Goal: Task Accomplishment & Management: Manage account settings

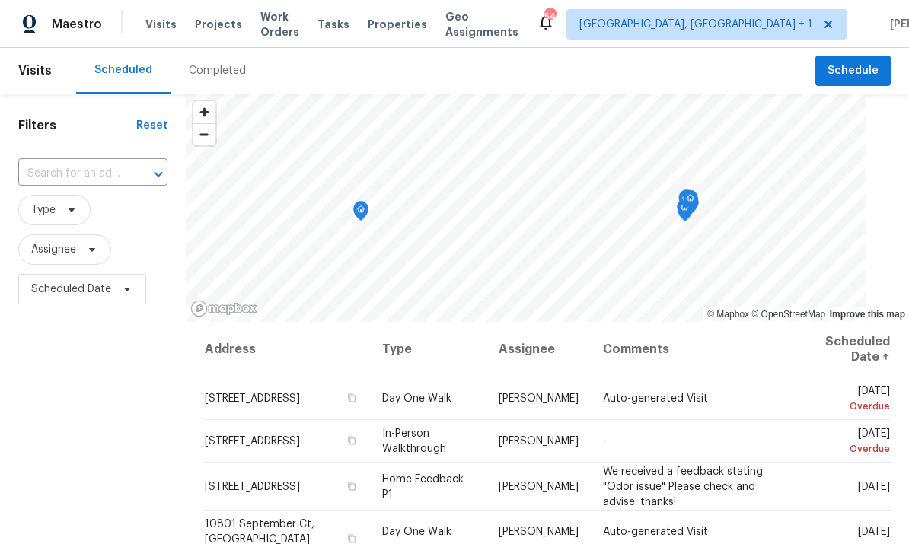
click at [213, 10] on div "Visits Projects Work Orders Tasks Properties Geo Assignments" at bounding box center [340, 24] width 391 height 30
click at [219, 26] on span "Projects" at bounding box center [218, 24] width 47 height 15
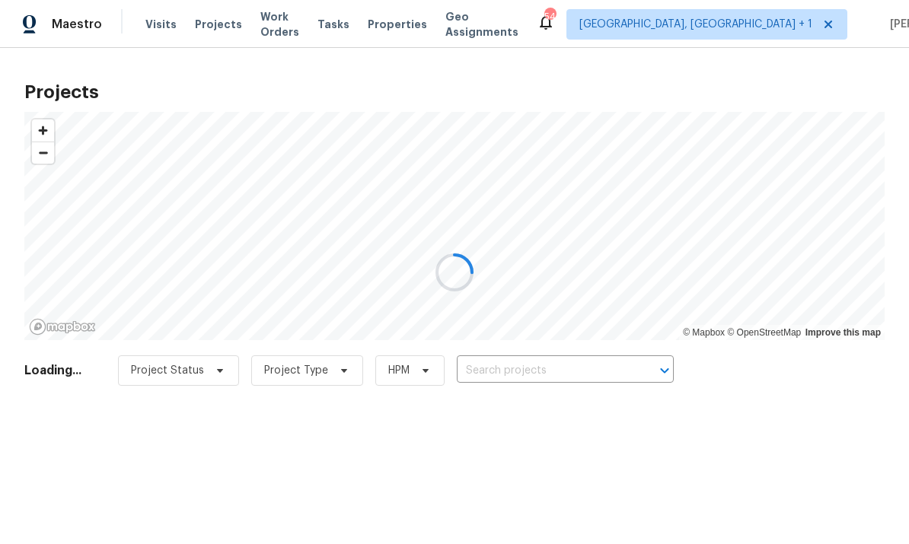
click at [521, 377] on div at bounding box center [454, 272] width 909 height 544
click at [522, 361] on input "text" at bounding box center [550, 371] width 174 height 24
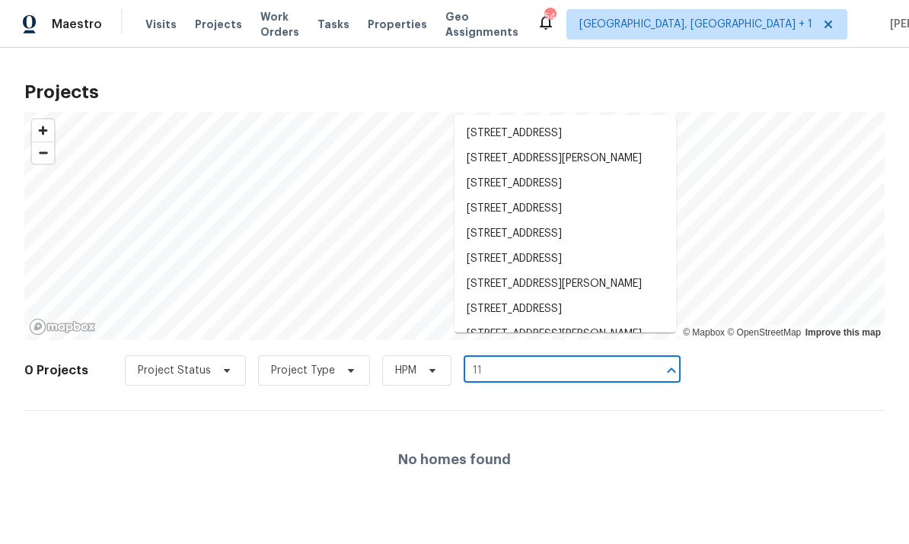
click at [500, 373] on input "11" at bounding box center [550, 371] width 174 height 24
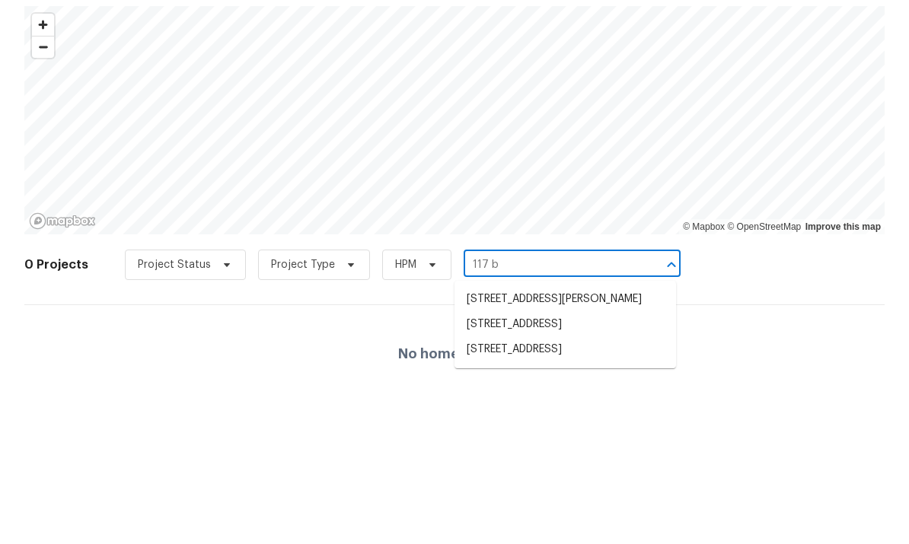
type input "117 br"
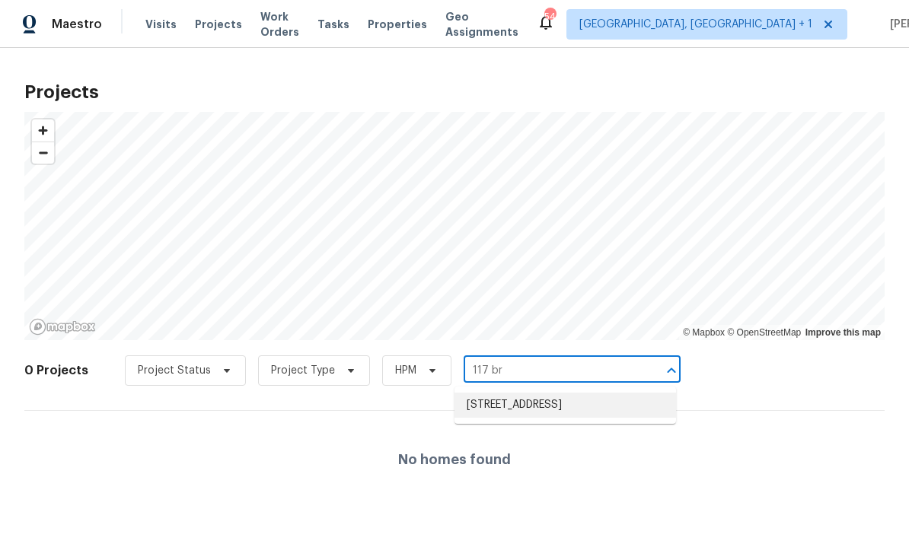
click at [623, 406] on li "[STREET_ADDRESS]" at bounding box center [564, 405] width 221 height 25
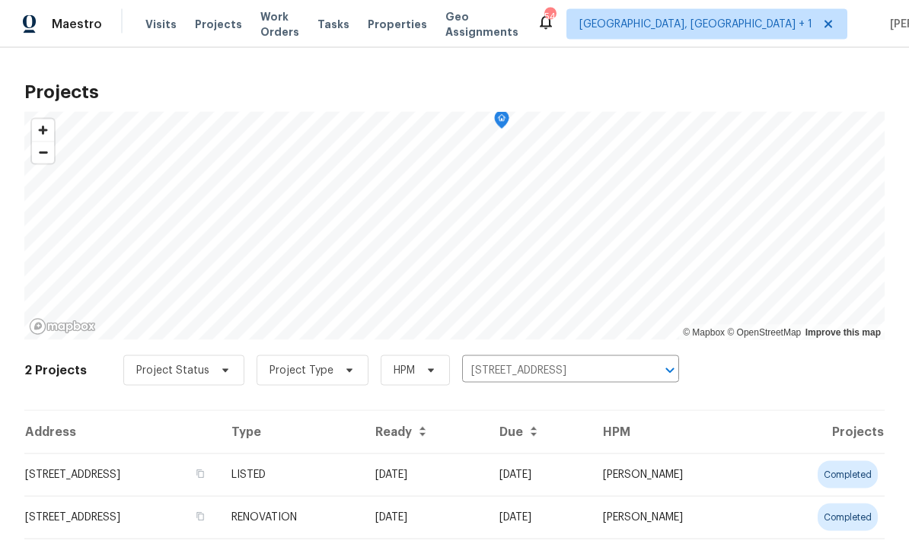
scroll to position [44, 0]
click at [363, 496] on td "RENOVATION" at bounding box center [291, 517] width 144 height 43
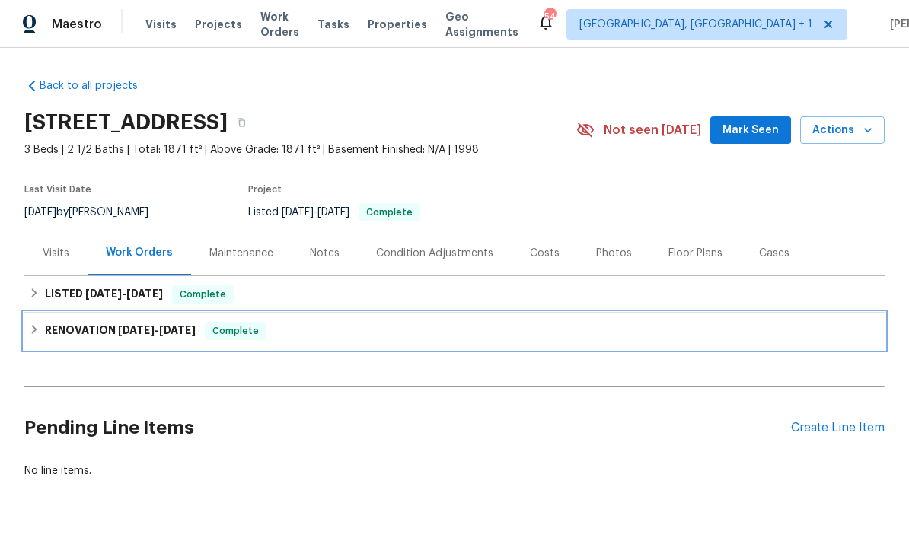
click at [154, 338] on h6 "RENOVATION [DATE] - [DATE]" at bounding box center [120, 331] width 151 height 18
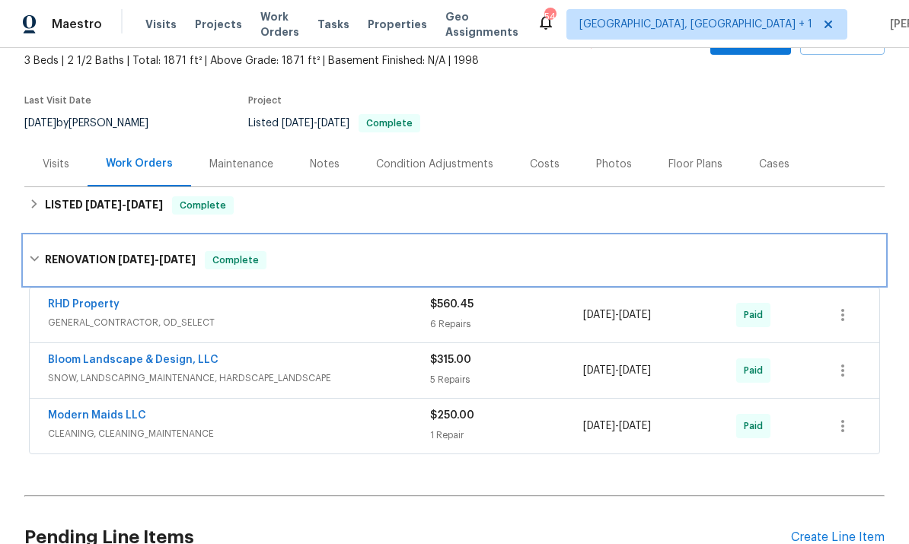
scroll to position [43, 0]
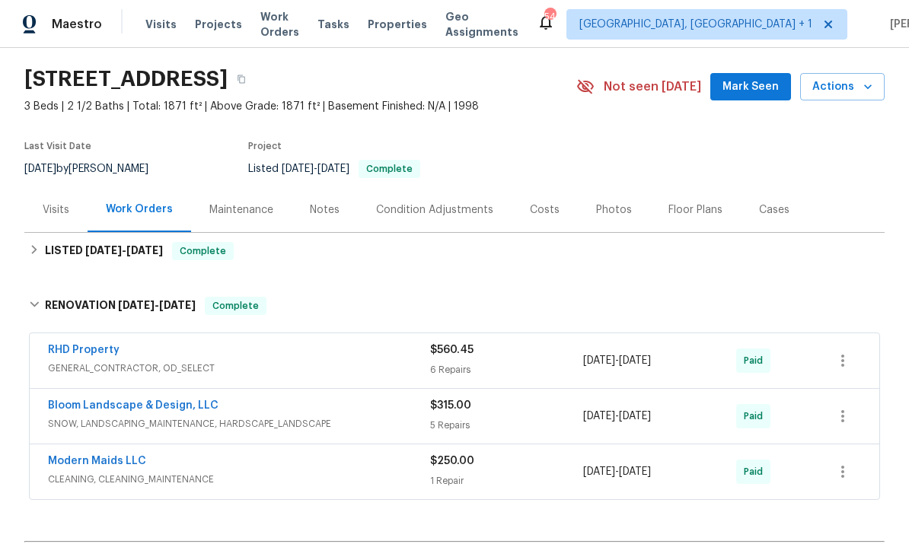
click at [325, 207] on div "Notes" at bounding box center [325, 209] width 30 height 15
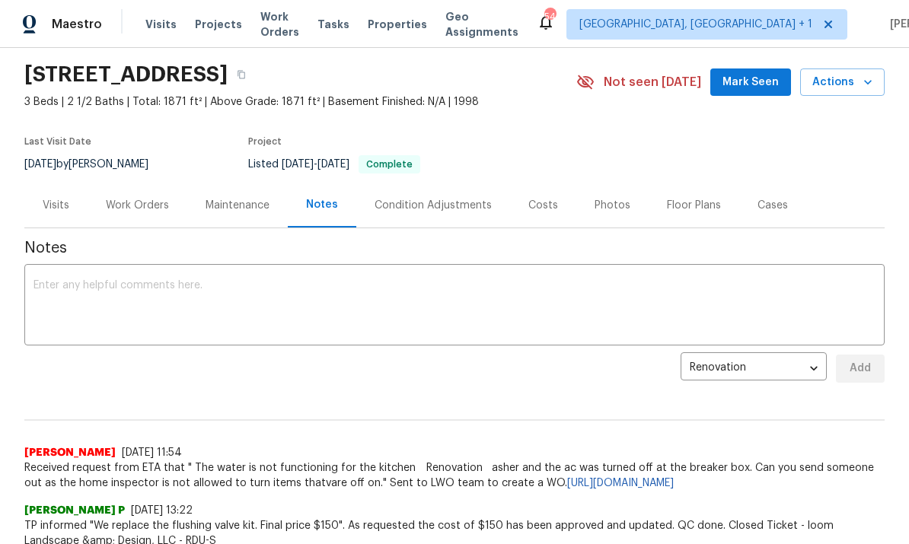
scroll to position [39, 0]
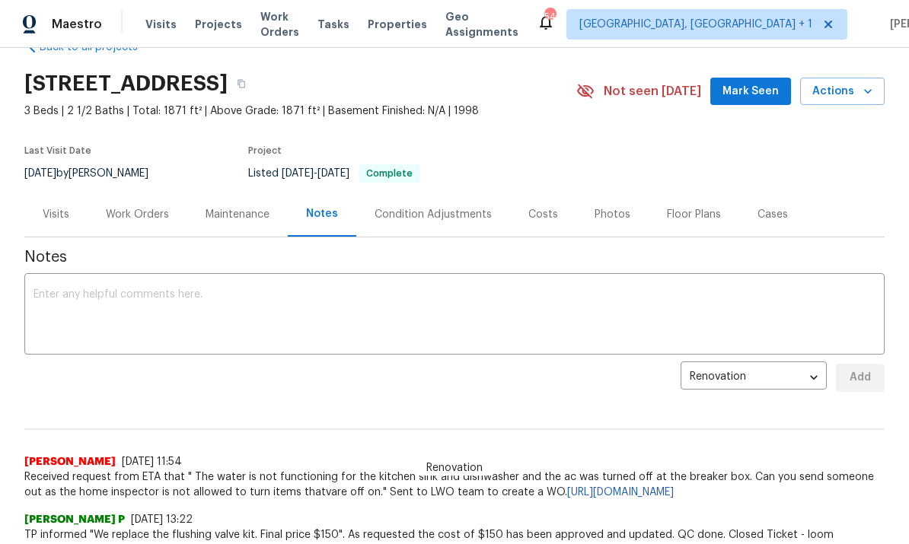
click at [148, 207] on div "Work Orders" at bounding box center [137, 214] width 63 height 15
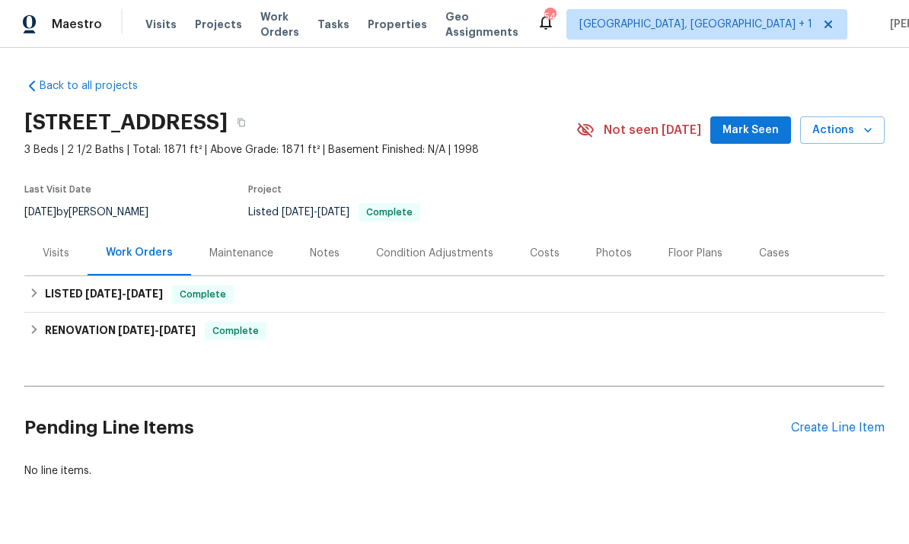
scroll to position [37, 0]
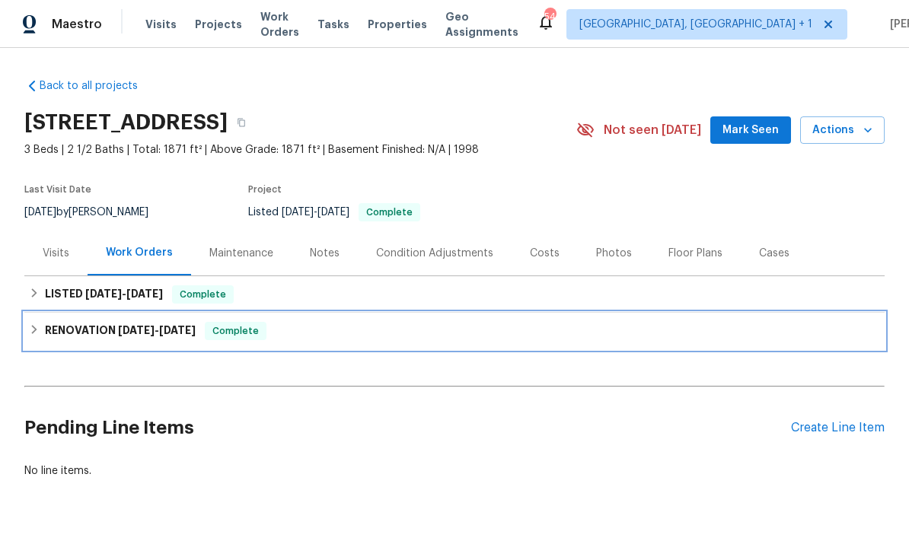
click at [123, 325] on span "[DATE]" at bounding box center [136, 330] width 37 height 11
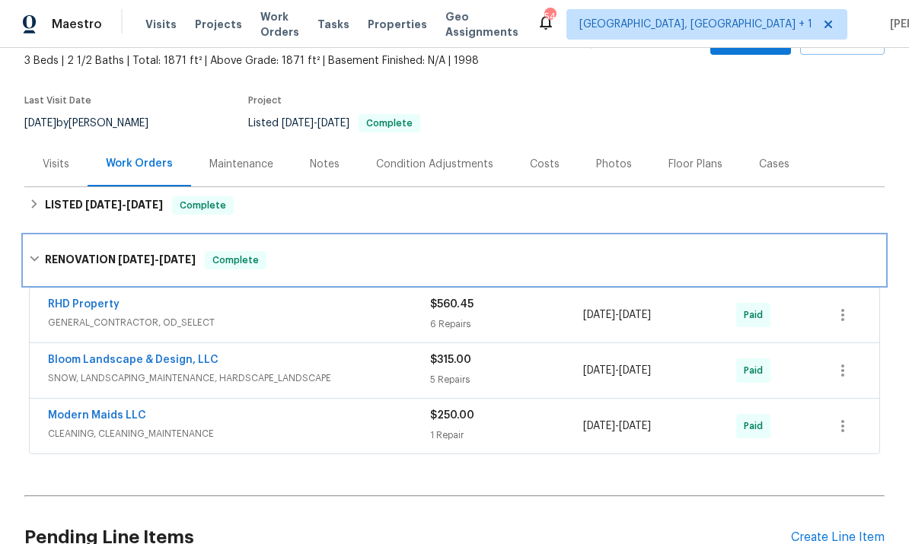
scroll to position [105, 0]
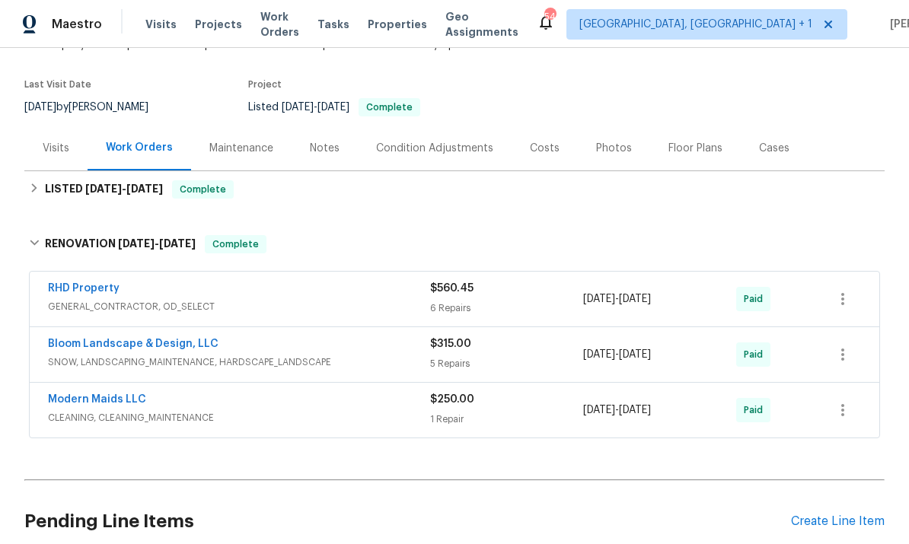
click at [835, 514] on div "Create Line Item" at bounding box center [838, 521] width 94 height 14
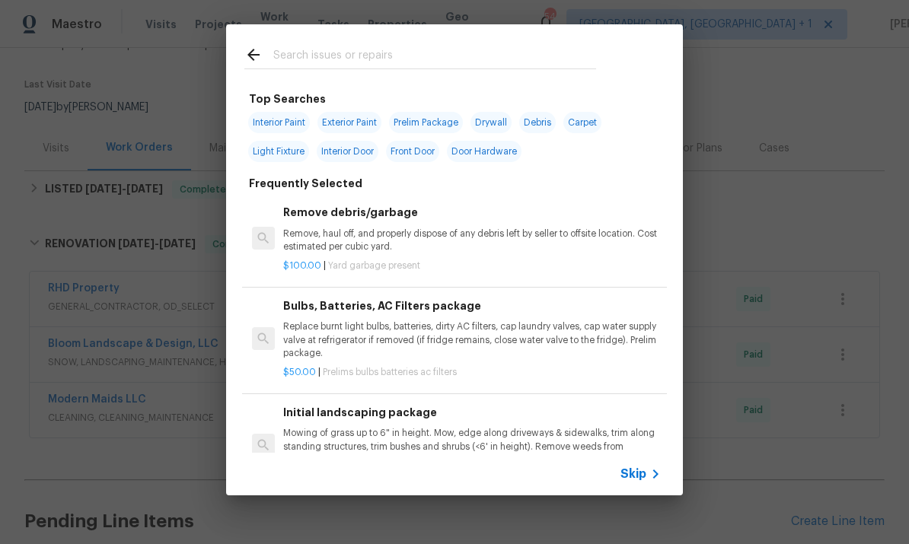
click at [337, 55] on input "text" at bounding box center [434, 57] width 323 height 23
click at [311, 53] on input "text" at bounding box center [434, 57] width 323 height 23
click at [836, 250] on div "Top Searches Interior Paint Exterior Paint Prelim Package Drywall Debris Carpet…" at bounding box center [454, 260] width 909 height 520
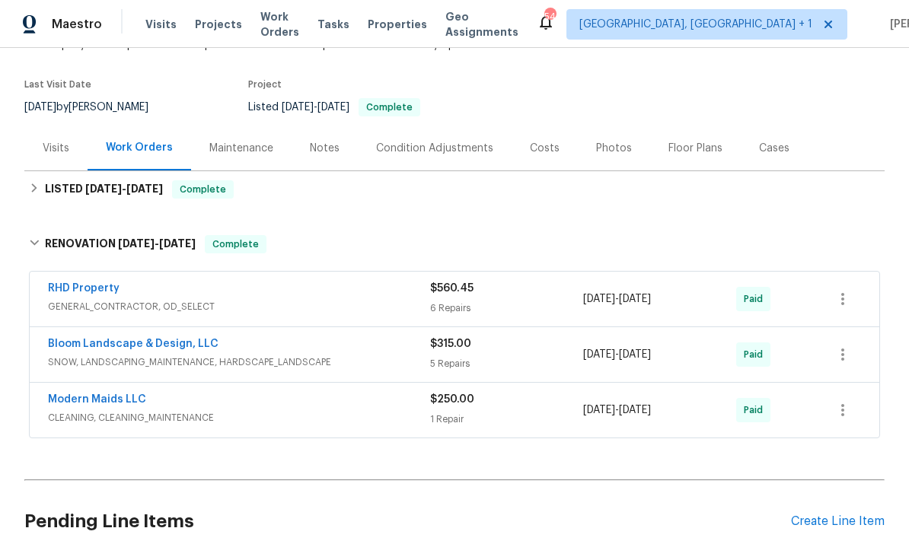
click at [841, 514] on div "Create Line Item" at bounding box center [838, 521] width 94 height 14
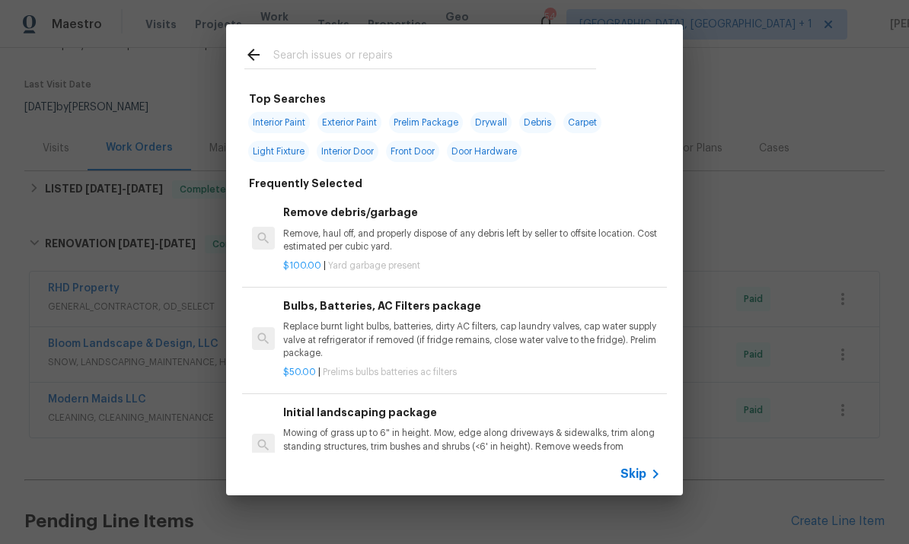
click at [320, 49] on input "text" at bounding box center [434, 57] width 323 height 23
click at [840, 140] on div "Top Searches Interior Paint Exterior Paint Prelim Package Drywall Debris Carpet…" at bounding box center [454, 260] width 909 height 520
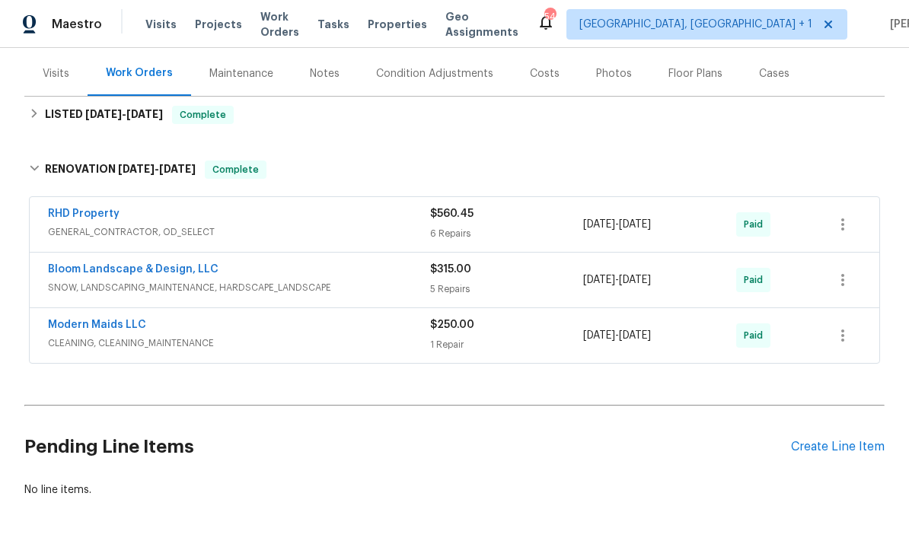
scroll to position [179, 0]
click at [841, 441] on div "Create Line Item" at bounding box center [838, 448] width 94 height 14
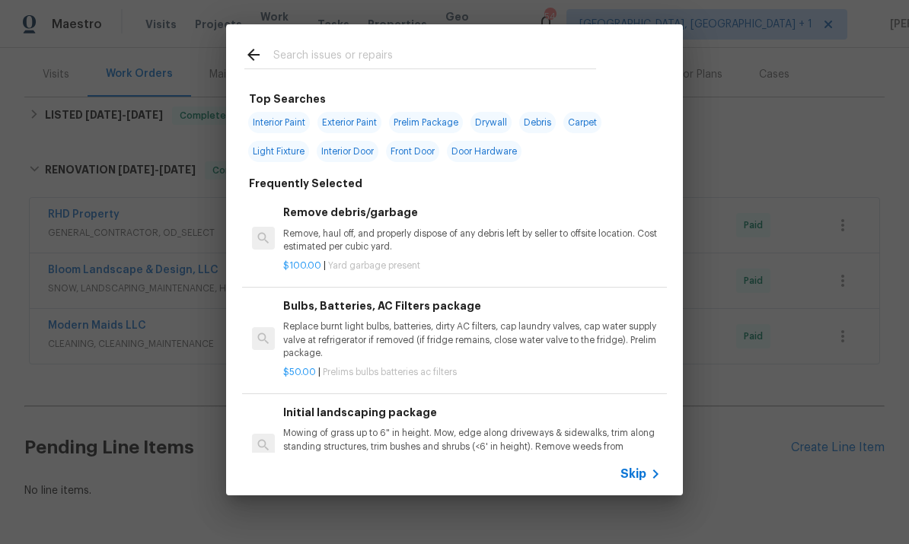
click at [358, 84] on div at bounding box center [420, 54] width 388 height 60
click at [306, 53] on input "text" at bounding box center [434, 57] width 323 height 23
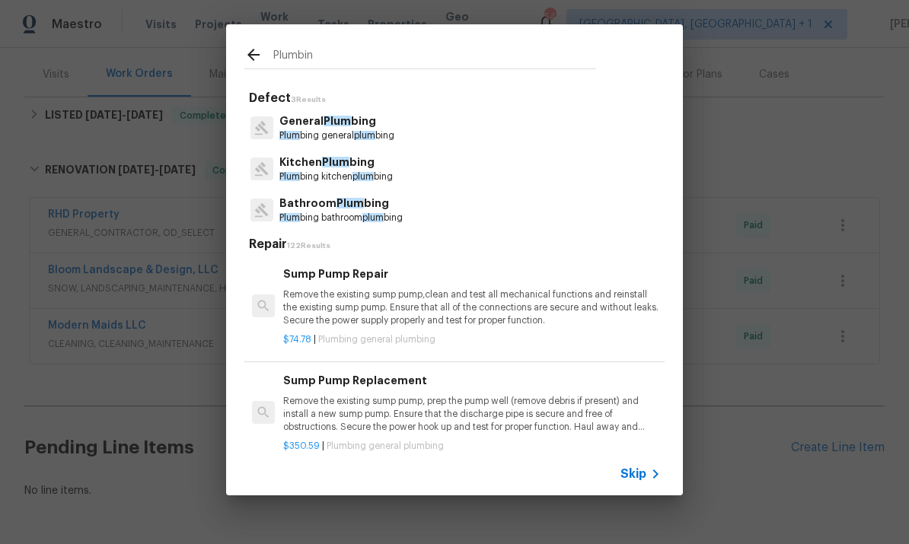
type input "Plumbing"
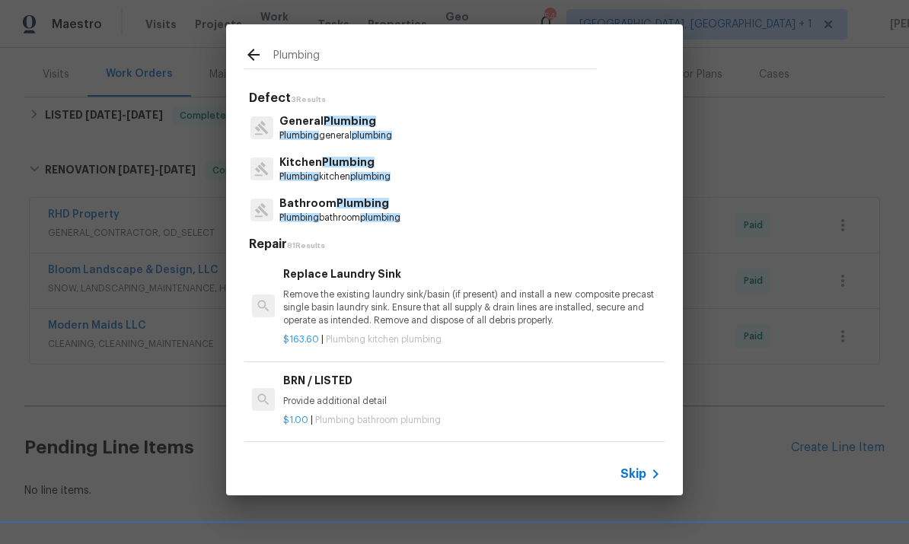
click at [368, 155] on p "Kitchen Plumbing" at bounding box center [334, 162] width 111 height 16
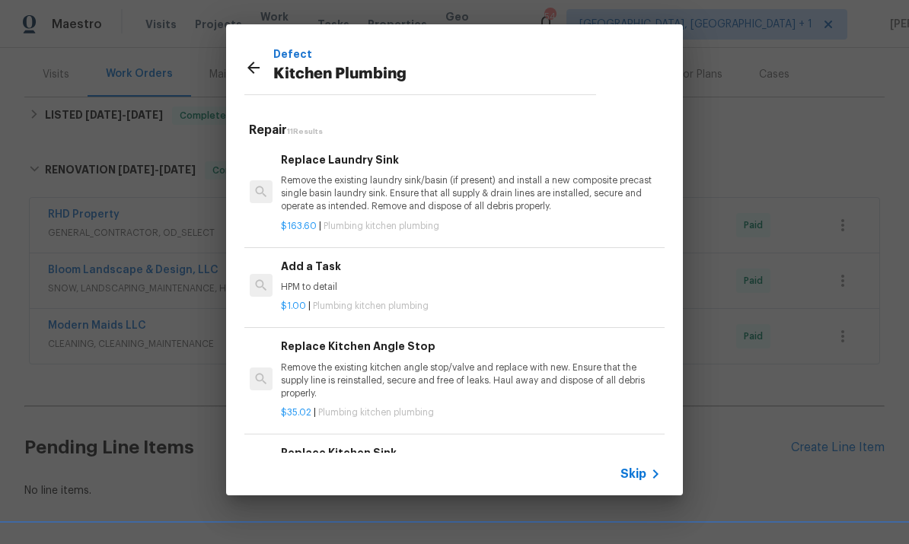
scroll to position [0, 2]
click at [310, 271] on h6 "Add a Task" at bounding box center [469, 266] width 377 height 17
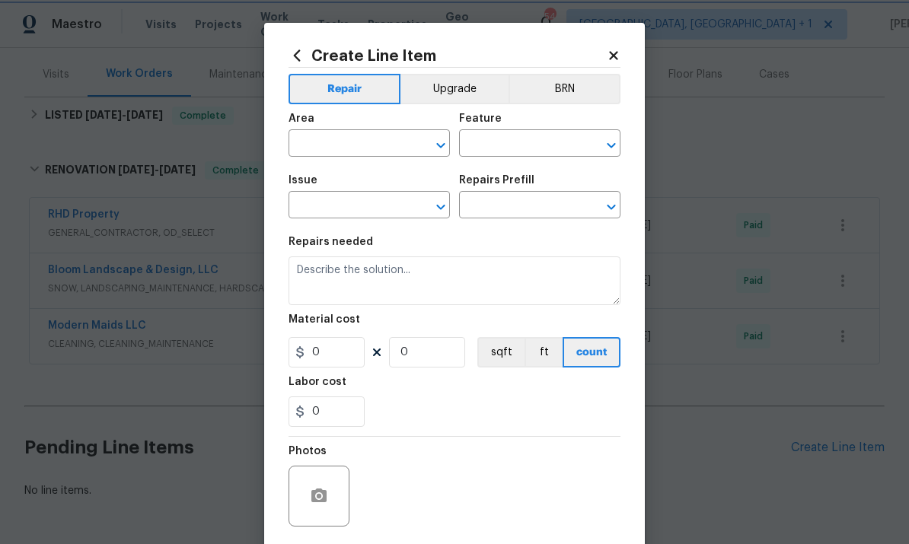
type input "Plumbing"
type input "Kitchen Plumbing"
type input "Add a Task $1.00"
type textarea "HPM to detail"
type input "1"
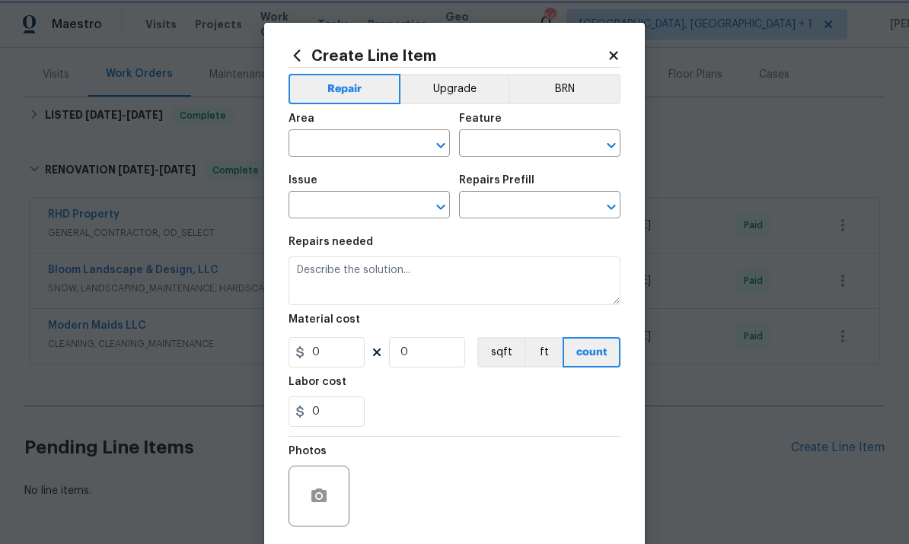
type input "1"
click at [354, 148] on input "text" at bounding box center [347, 145] width 119 height 24
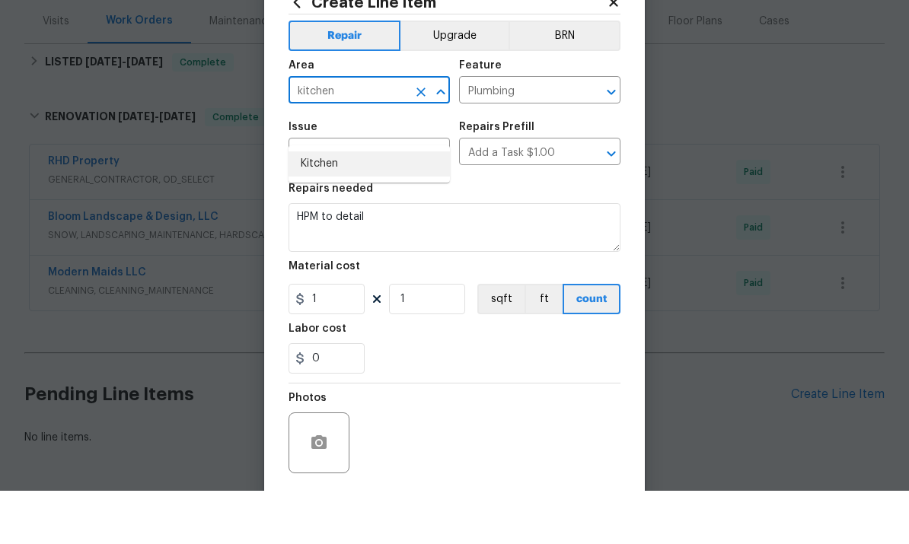
click at [316, 205] on li "Kitchen" at bounding box center [368, 217] width 161 height 25
type input "Kitchen"
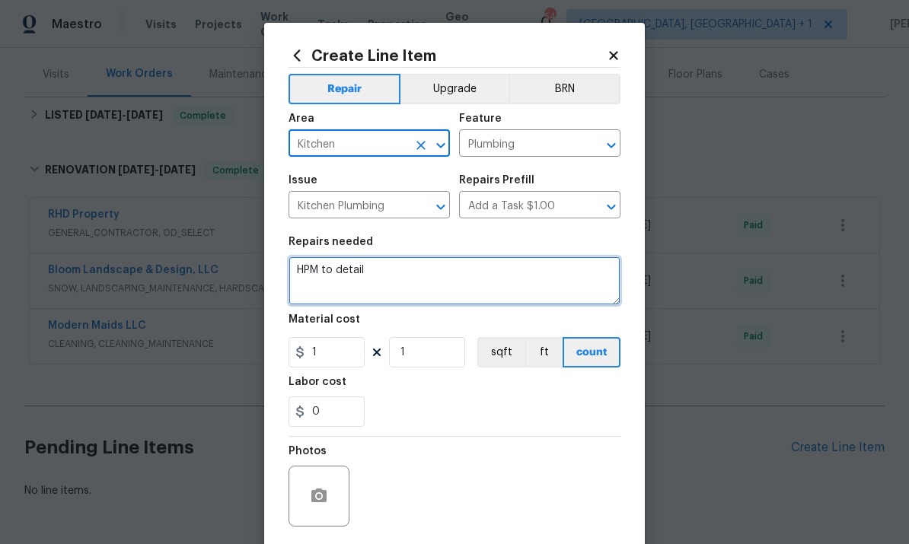
click at [343, 269] on textarea "HPM to detail" at bounding box center [454, 280] width 332 height 49
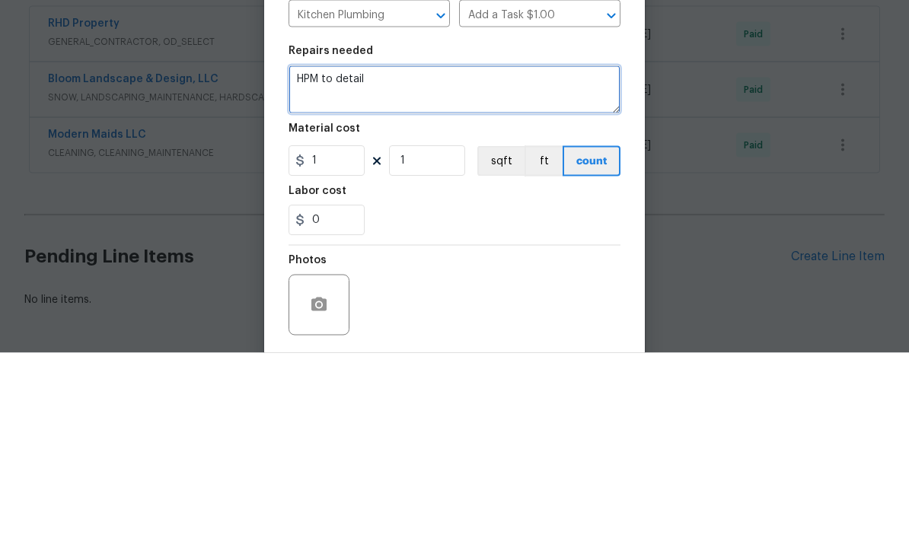
click at [389, 256] on textarea "HPM to detail" at bounding box center [454, 280] width 332 height 49
type textarea "H"
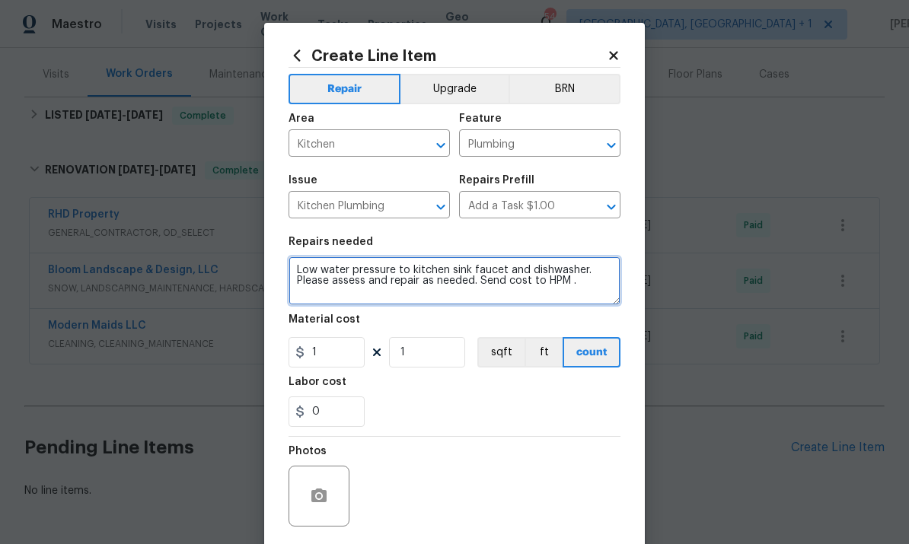
type textarea "Low water pressure to kitchen sink faucet and dishwasher. Please assess and rep…"
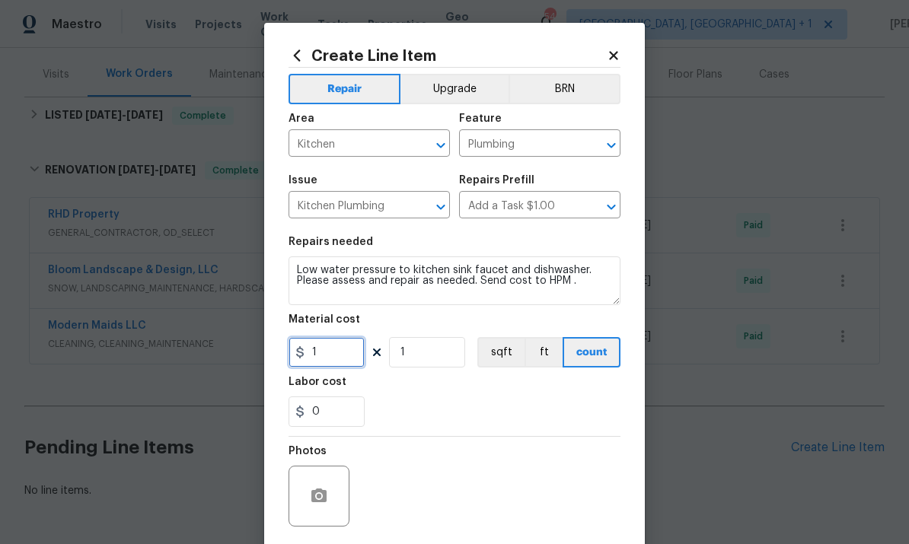
click at [337, 358] on input "1" at bounding box center [326, 352] width 76 height 30
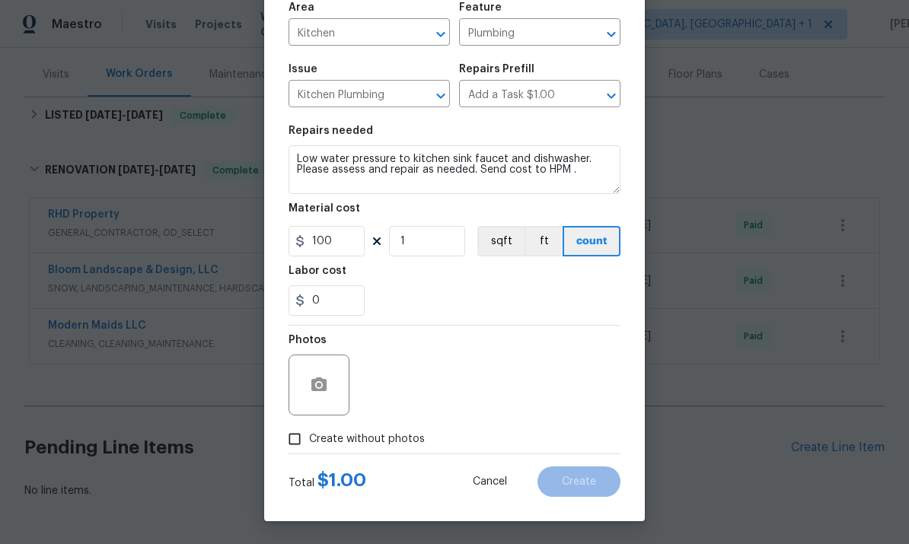
scroll to position [114, 0]
type input "100"
click at [321, 387] on circle "button" at bounding box center [319, 385] width 5 height 5
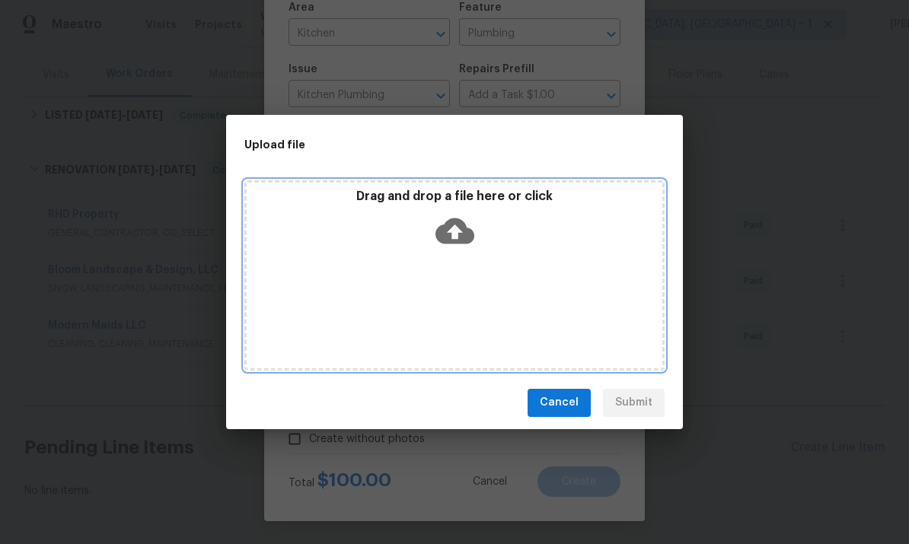
click at [456, 222] on icon at bounding box center [454, 231] width 39 height 26
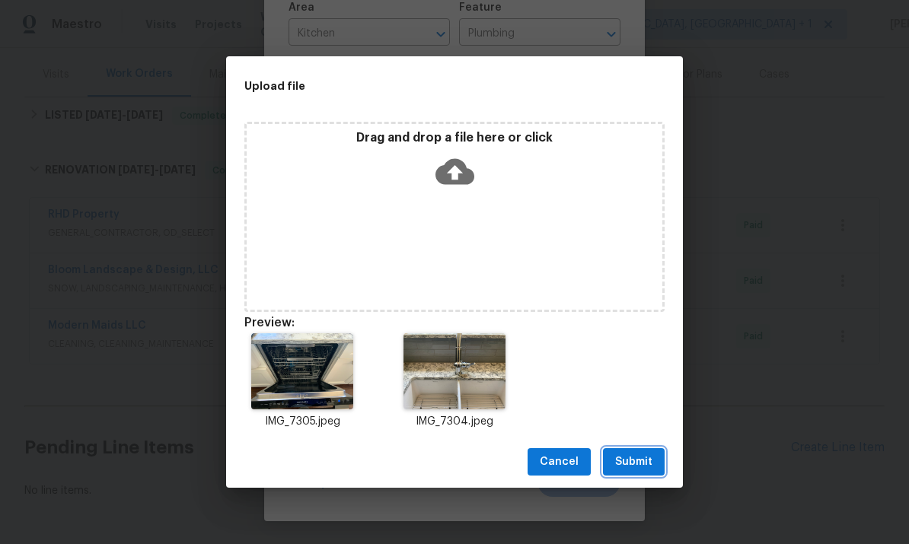
click at [636, 460] on span "Submit" at bounding box center [633, 462] width 37 height 19
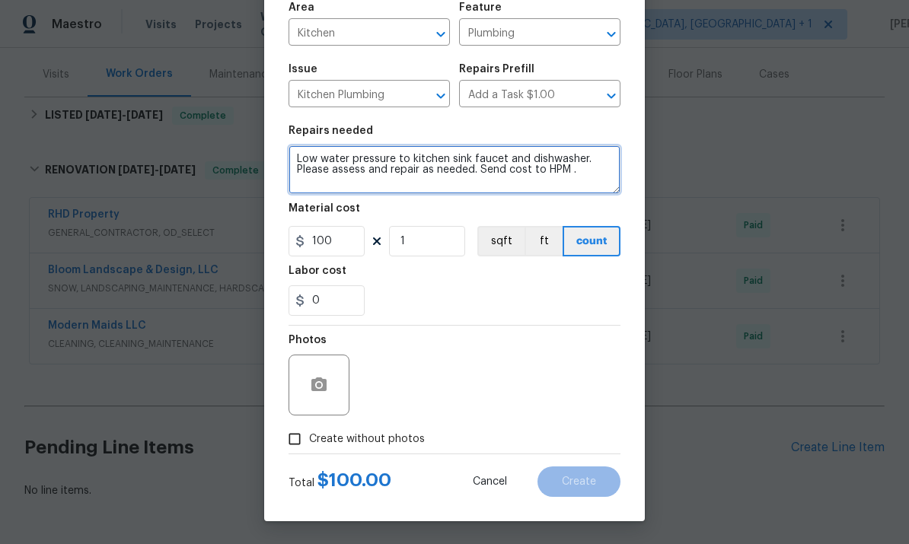
click at [476, 170] on textarea "Low water pressure to kitchen sink faucet and dishwasher. Please assess and rep…" at bounding box center [454, 169] width 332 height 49
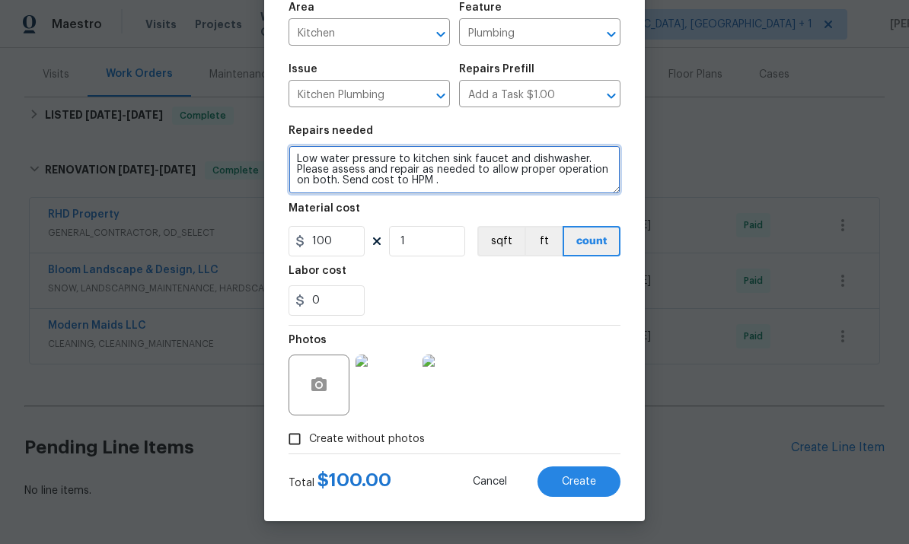
click at [440, 179] on textarea "Low water pressure to kitchen sink faucet and dishwasher. Please assess and rep…" at bounding box center [454, 169] width 332 height 49
type textarea "Low water pressure to kitchen sink faucet and dishwasher. Please assess and rep…"
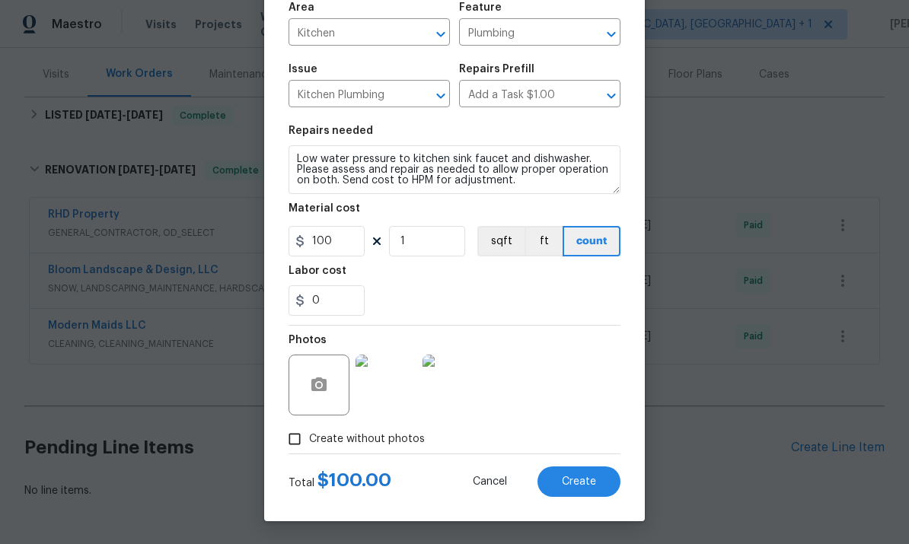
click at [586, 489] on button "Create" at bounding box center [578, 481] width 83 height 30
type input "0"
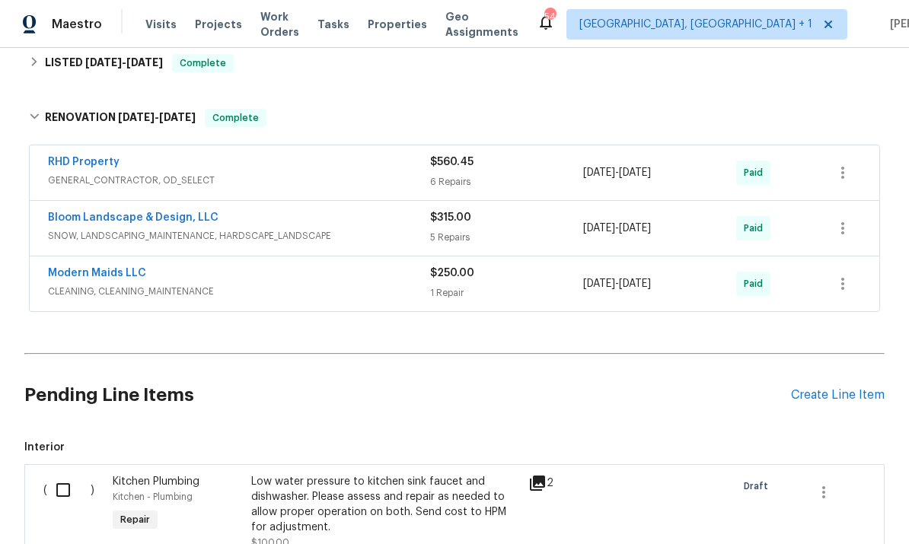
scroll to position [263, 0]
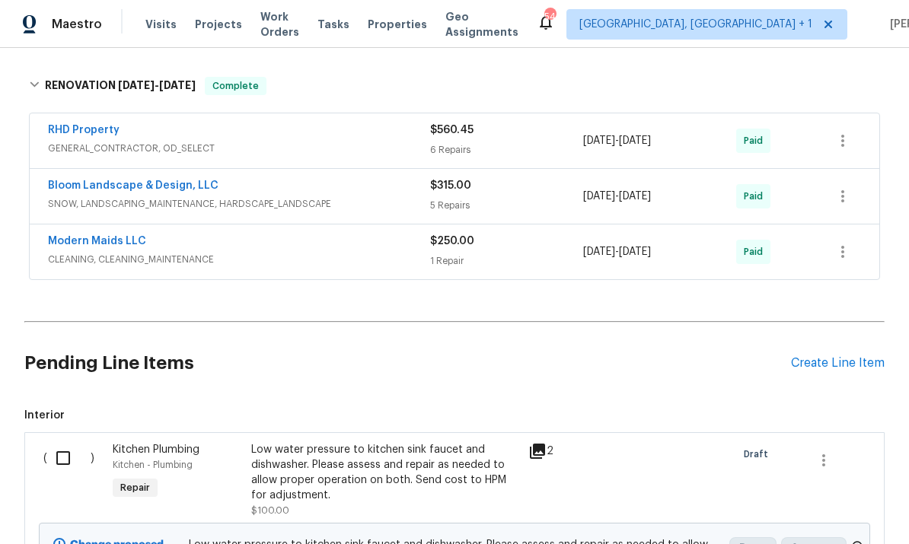
click at [59, 442] on input "checkbox" at bounding box center [68, 458] width 43 height 32
checkbox input "true"
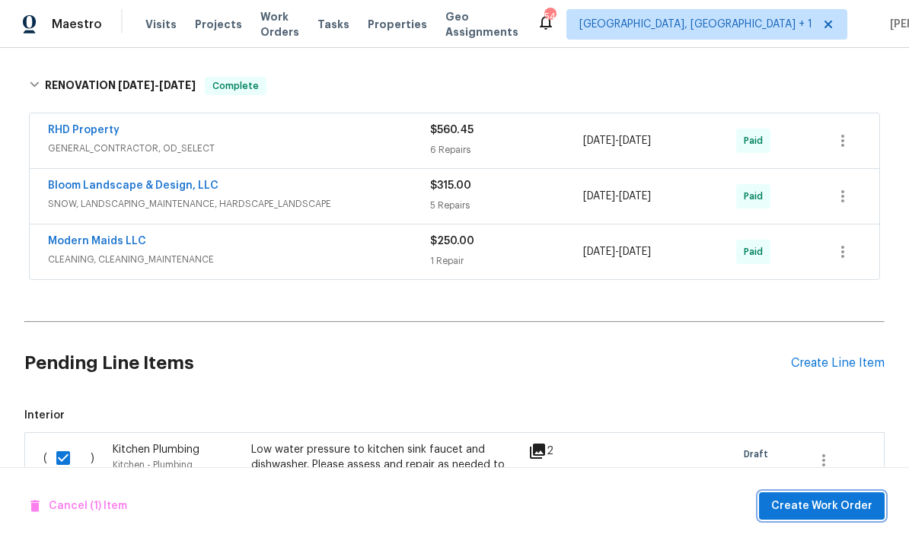
click at [820, 508] on span "Create Work Order" at bounding box center [821, 506] width 101 height 19
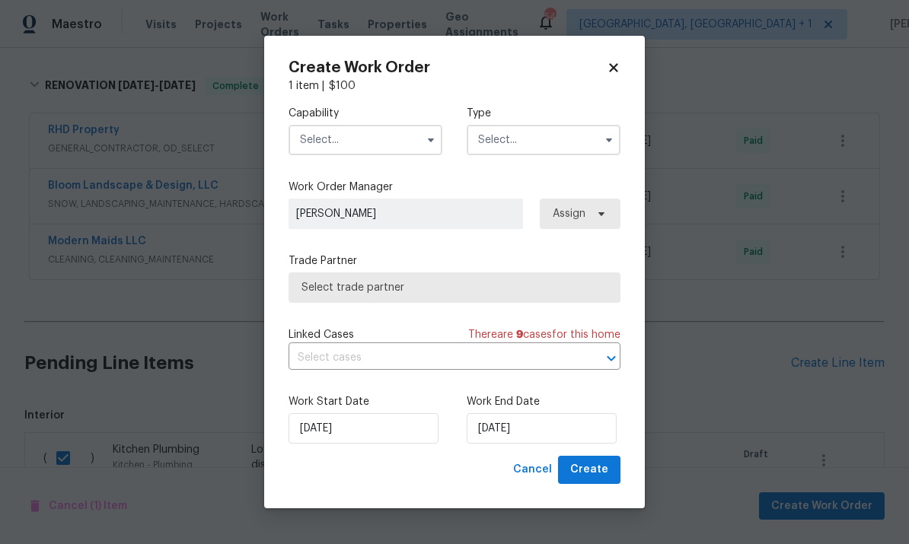
click at [390, 134] on input "text" at bounding box center [365, 140] width 154 height 30
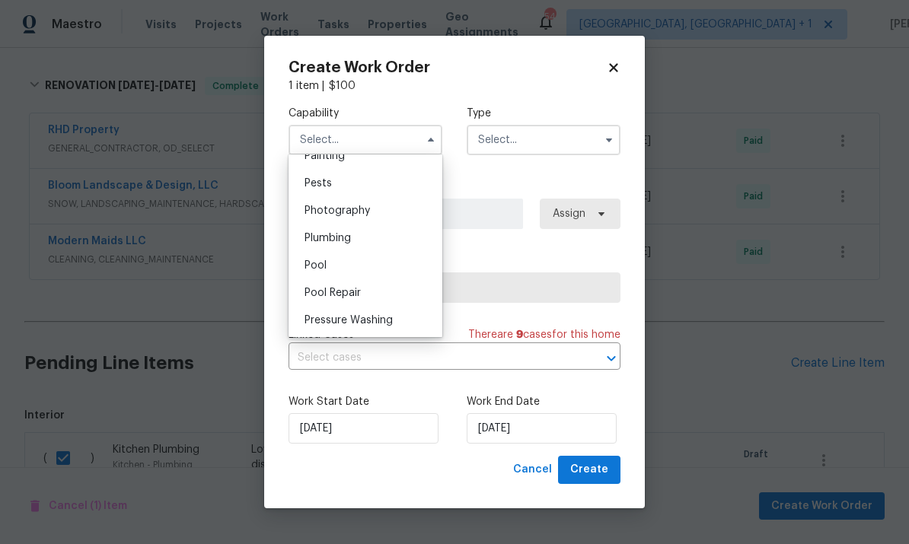
scroll to position [1300, 0]
click at [351, 225] on div "Plumbing" at bounding box center [365, 232] width 146 height 27
type input "Plumbing"
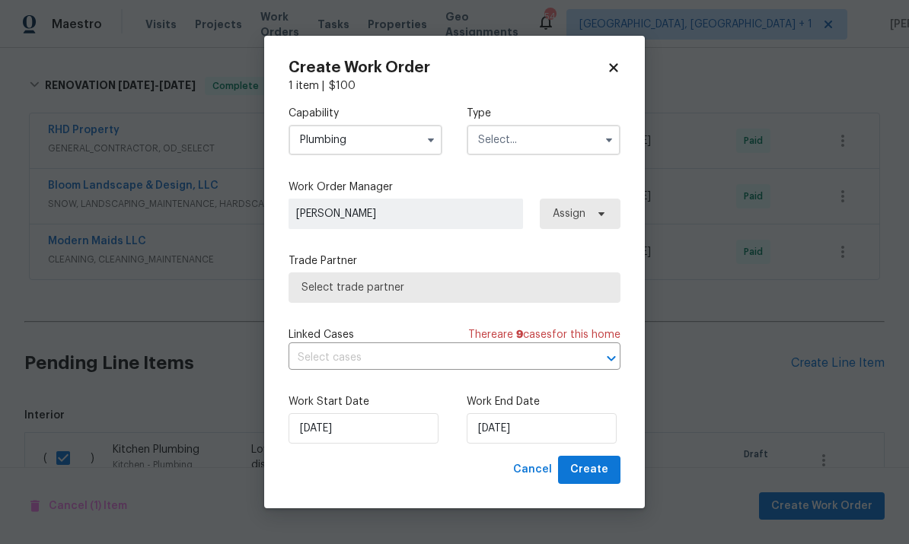
click at [589, 283] on span "Select trade partner" at bounding box center [454, 287] width 306 height 15
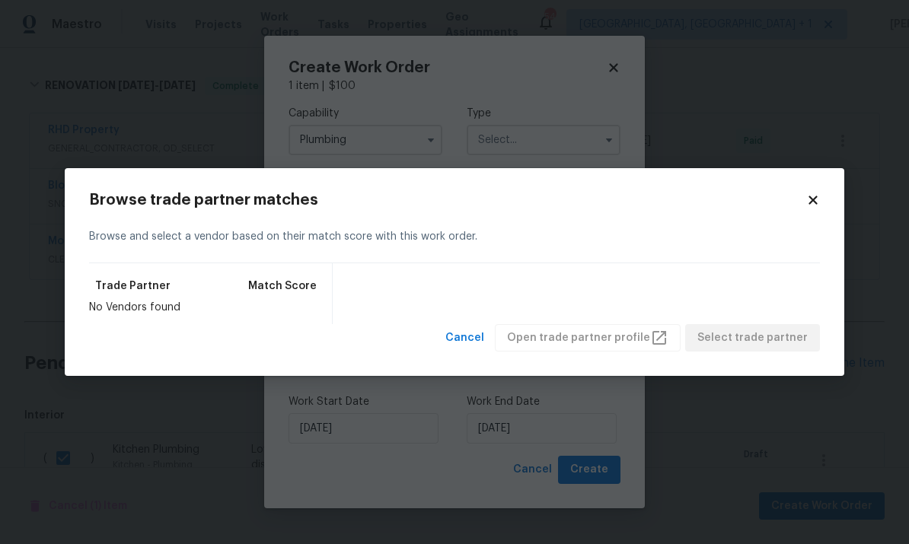
click at [814, 205] on icon at bounding box center [813, 200] width 14 height 14
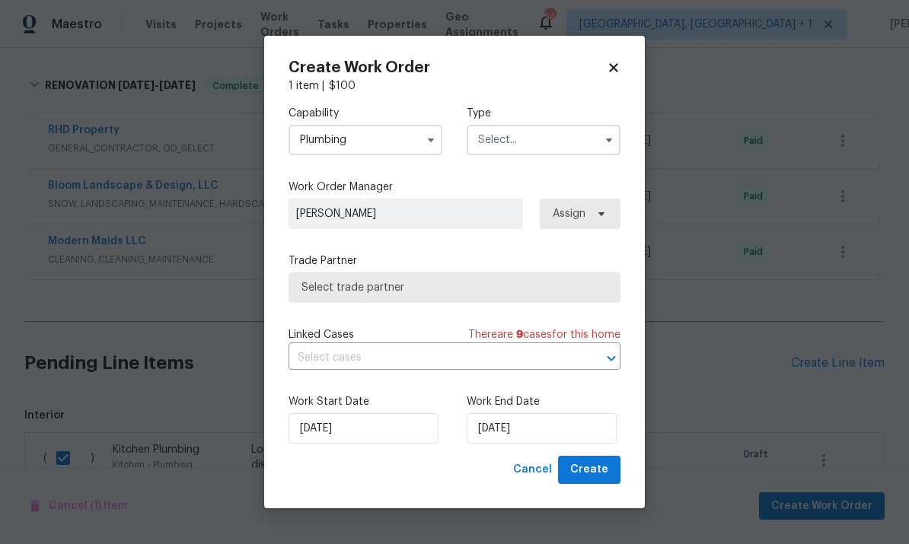
click at [588, 134] on input "text" at bounding box center [543, 140] width 154 height 30
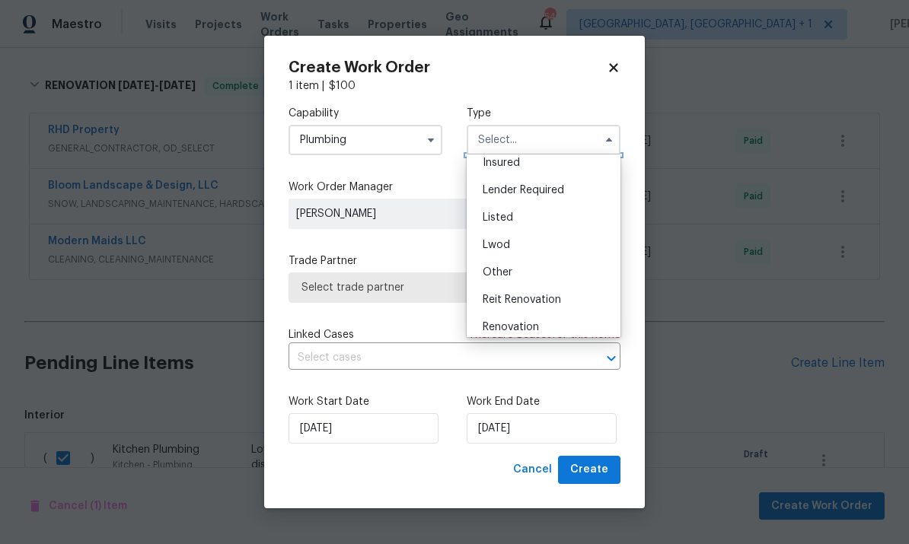
scroll to position [97, 0]
click at [517, 205] on div "Listed" at bounding box center [543, 211] width 146 height 27
type input "Listed"
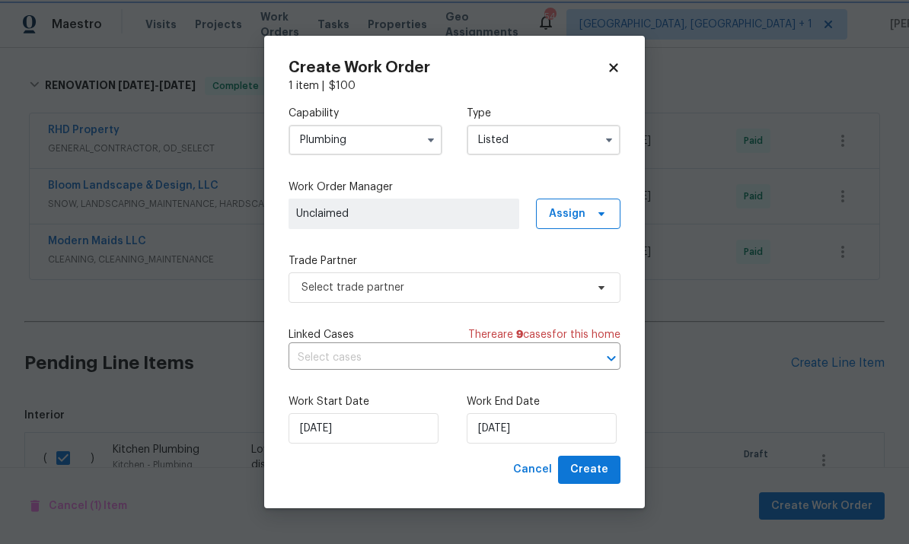
scroll to position [0, 0]
click at [589, 300] on span "Select trade partner" at bounding box center [454, 287] width 332 height 30
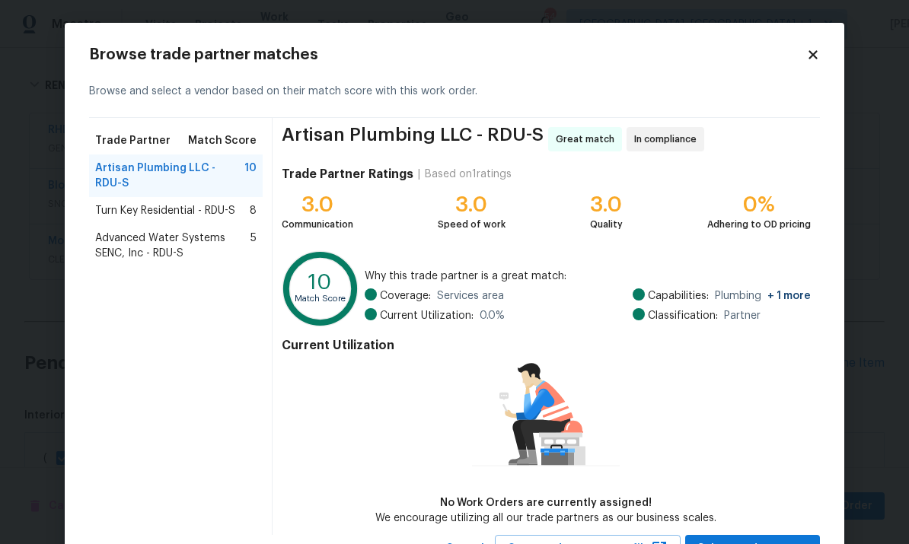
click at [234, 257] on span "Advanced Water Systems SENC, Inc - RDU-S" at bounding box center [172, 246] width 155 height 30
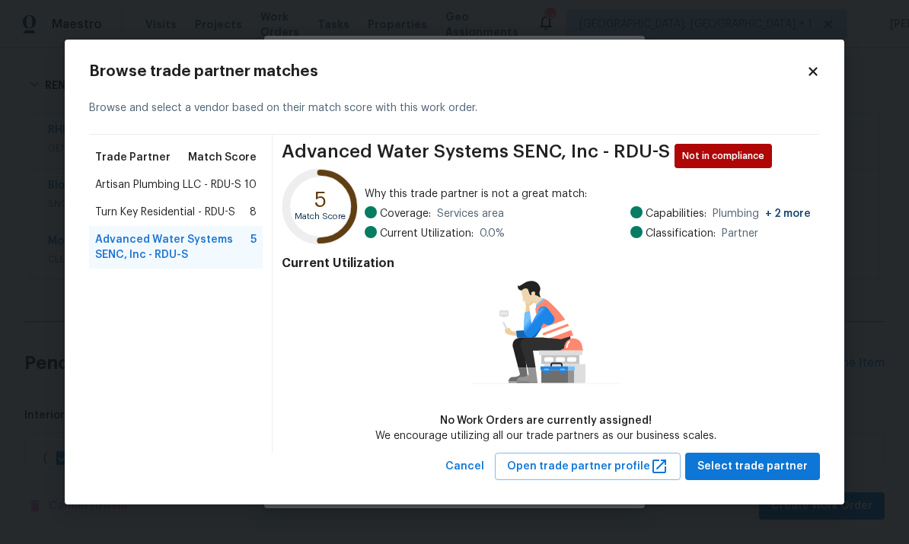
click at [186, 199] on div "Turn Key Residential - RDU-S 8" at bounding box center [176, 212] width 174 height 27
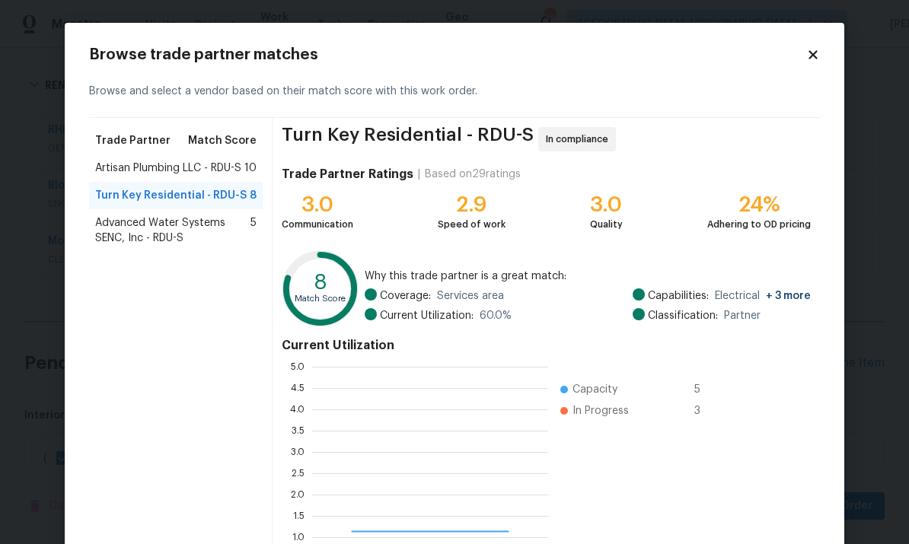
scroll to position [213, 236]
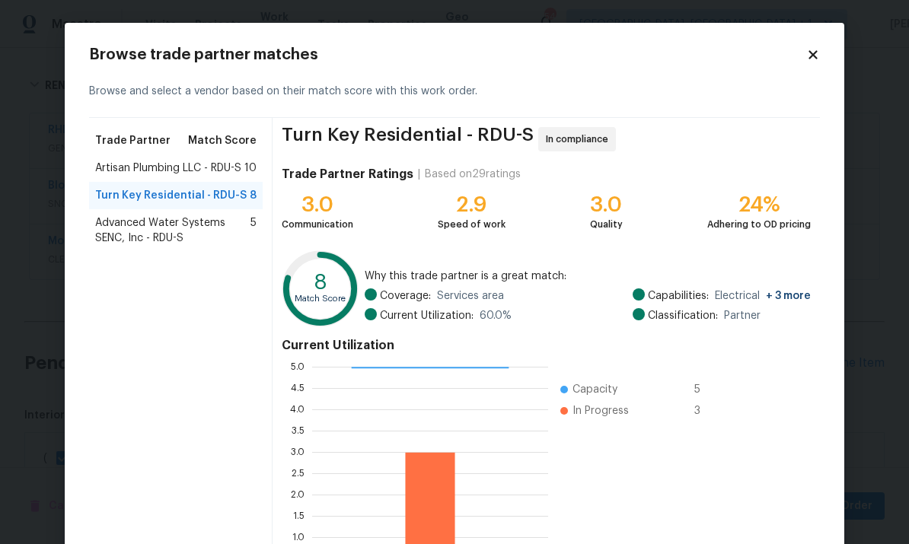
click at [175, 157] on div "Artisan Plumbing LLC - RDU-S 10" at bounding box center [176, 167] width 174 height 27
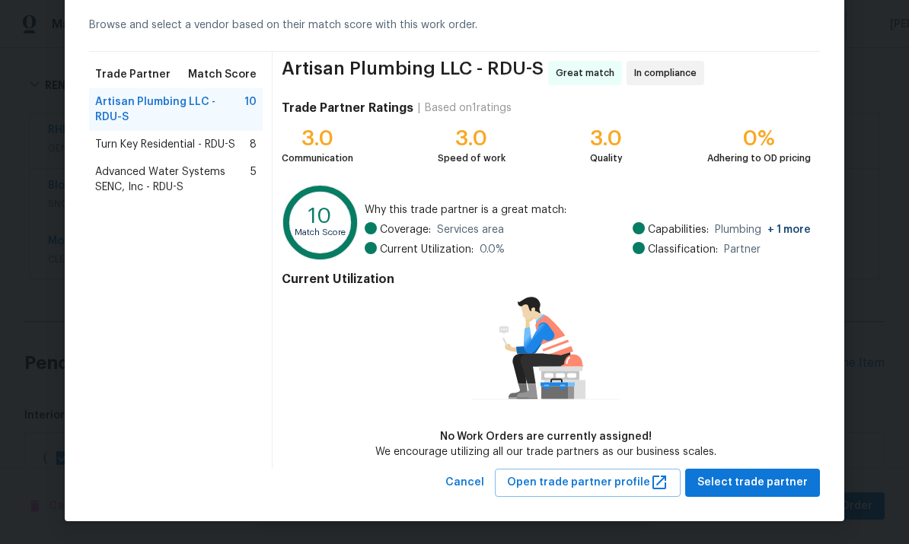
scroll to position [65, 0]
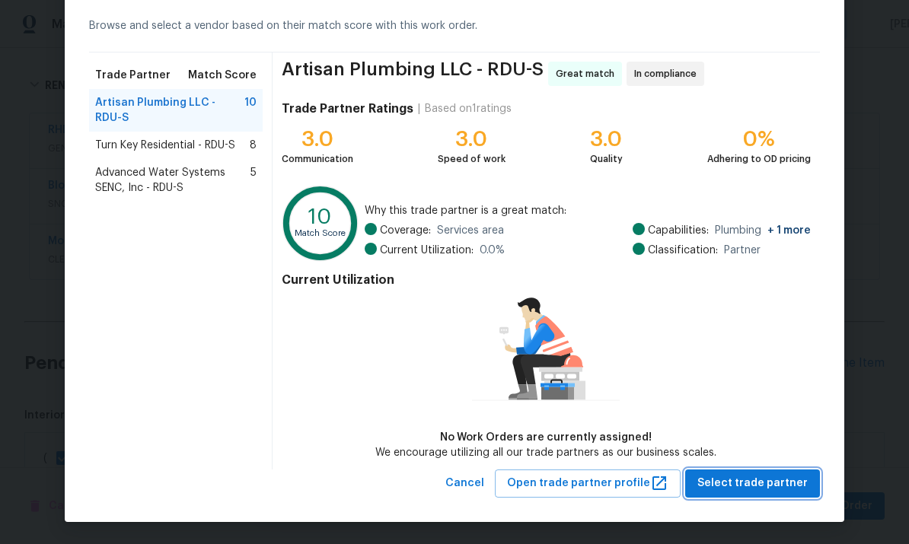
click at [776, 481] on span "Select trade partner" at bounding box center [752, 483] width 110 height 19
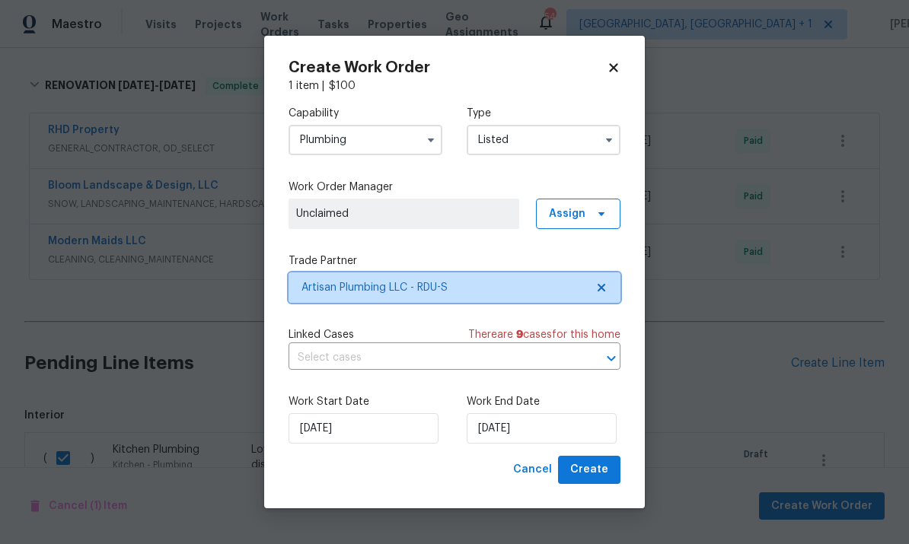
scroll to position [0, 0]
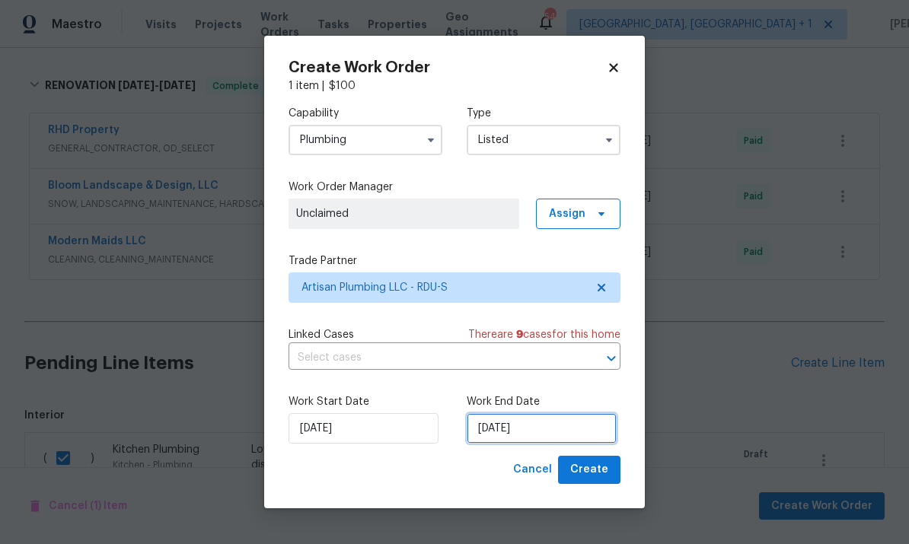
click at [540, 428] on input "[DATE]" at bounding box center [541, 428] width 150 height 30
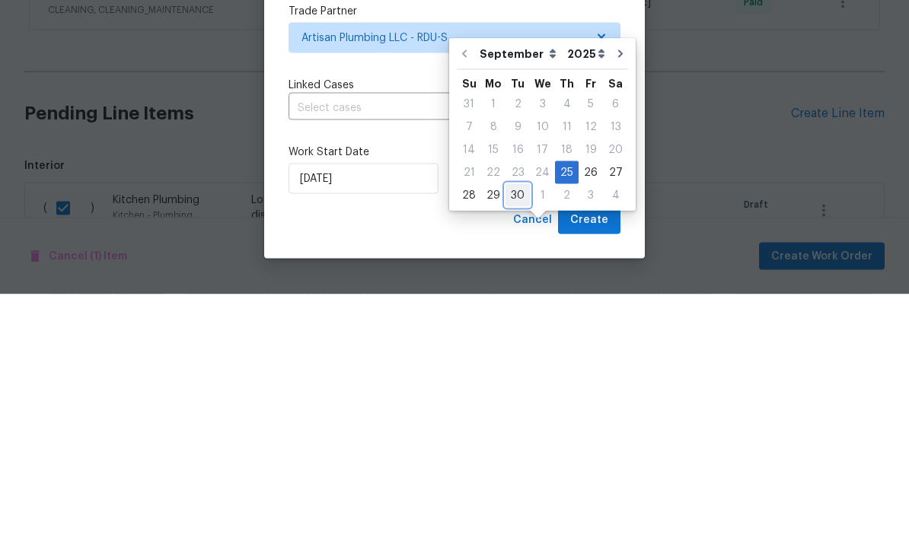
click at [521, 435] on div "30" at bounding box center [517, 445] width 24 height 21
type input "[DATE]"
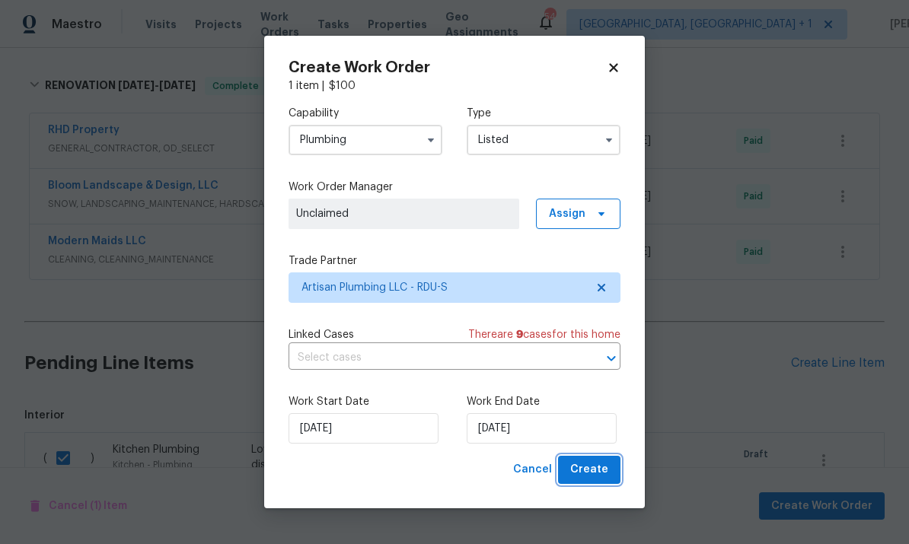
click at [593, 459] on button "Create" at bounding box center [589, 470] width 62 height 28
checkbox input "false"
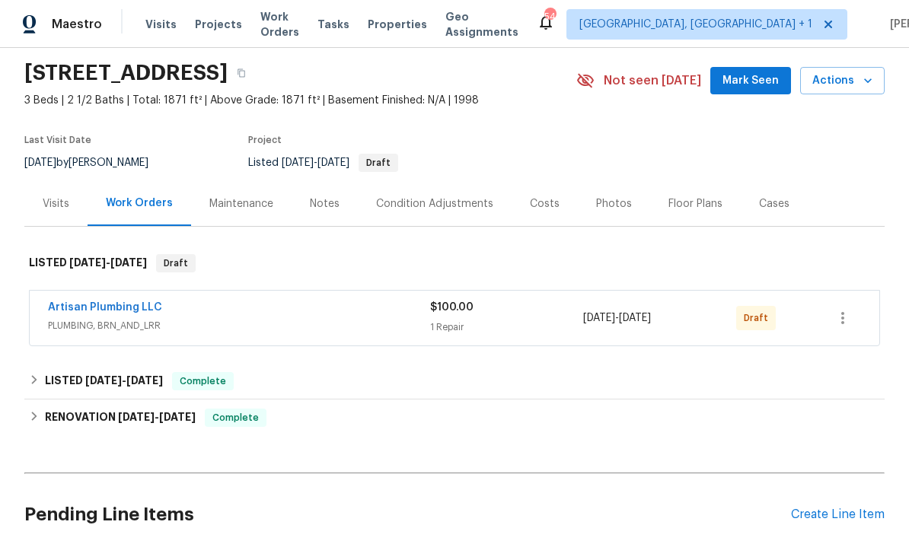
scroll to position [56, 0]
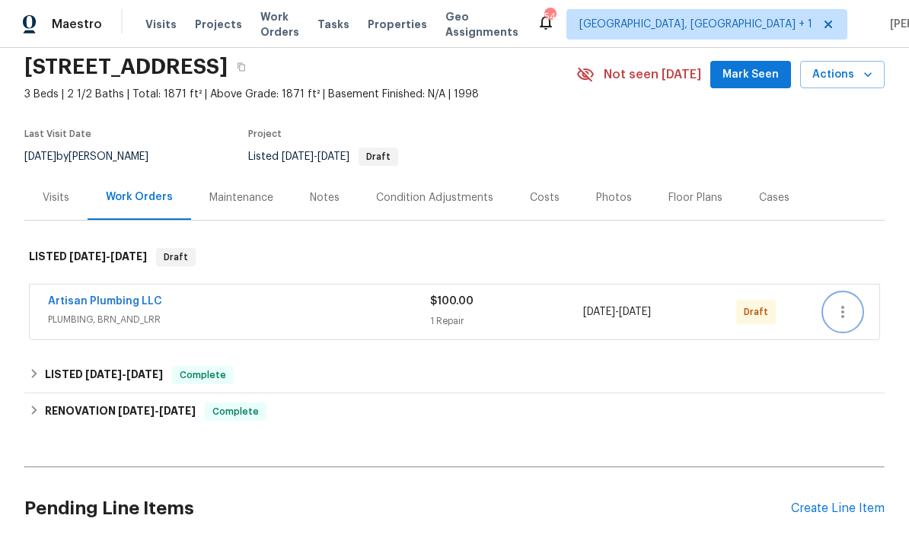
click at [848, 309] on icon "button" at bounding box center [842, 312] width 18 height 18
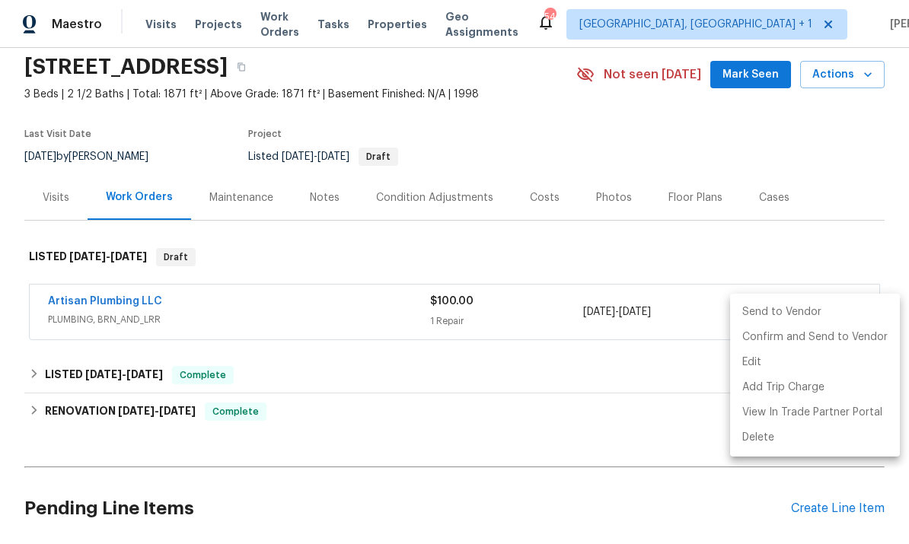
click at [782, 313] on li "Send to Vendor" at bounding box center [815, 312] width 170 height 25
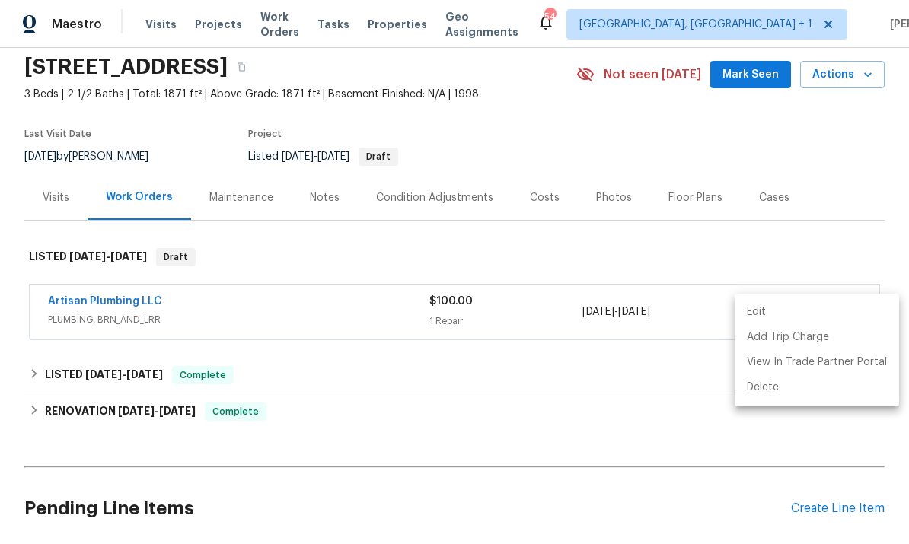
click at [122, 304] on div at bounding box center [454, 272] width 909 height 544
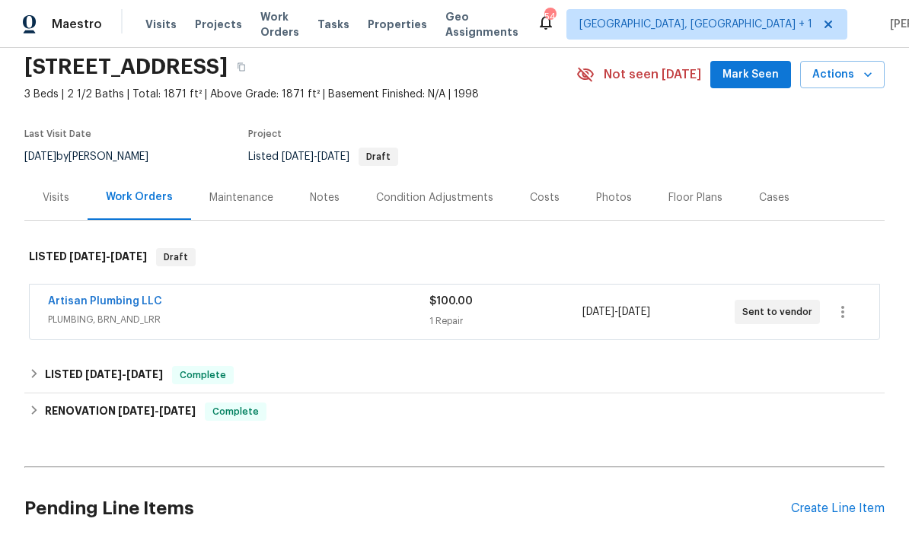
click at [112, 297] on link "Artisan Plumbing LLC" at bounding box center [105, 301] width 114 height 11
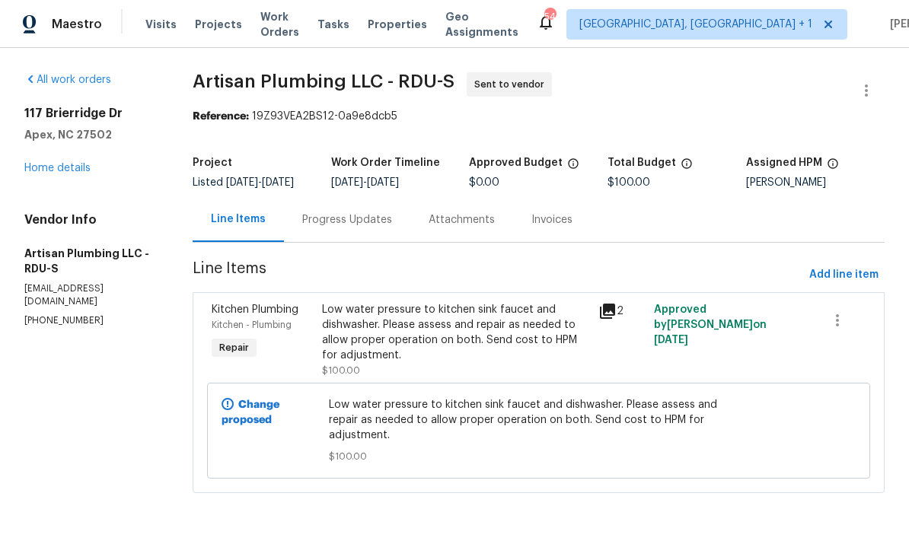
click at [354, 228] on div "Progress Updates" at bounding box center [347, 219] width 90 height 15
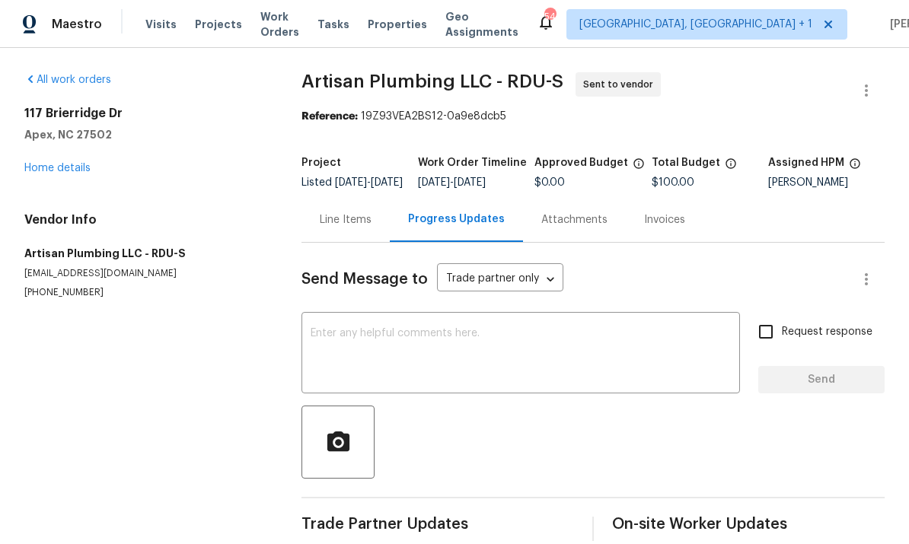
click at [349, 336] on div "x ​" at bounding box center [520, 355] width 438 height 78
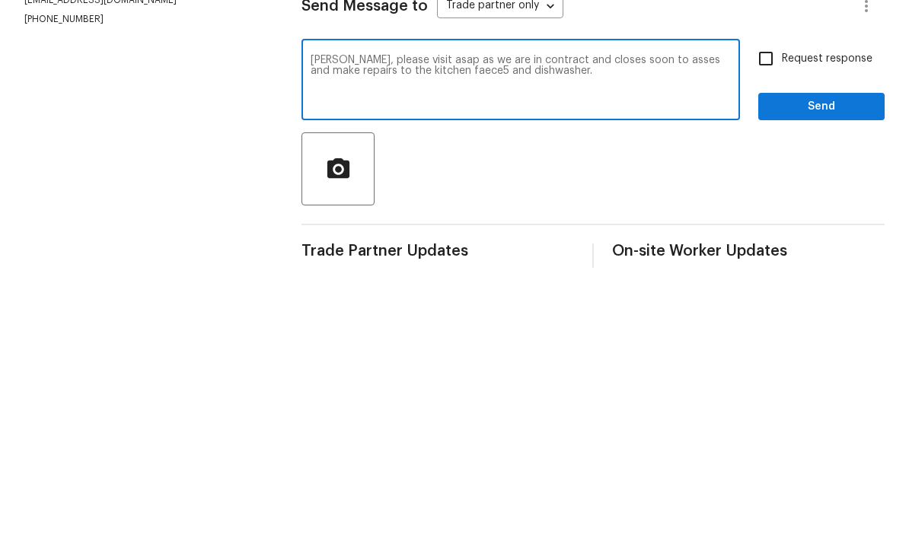
click at [449, 328] on textarea "Chris, please visit asap as we are in contract and closes soon to asses and mak…" at bounding box center [520, 354] width 420 height 53
click at [453, 328] on textarea "Chris, please visit asap as we are in contract and closes soon to asses and mak…" at bounding box center [520, 354] width 420 height 53
click at [546, 328] on textarea "Chris, please visit asap as we are in contract and closes soon to asses and mak…" at bounding box center [520, 354] width 420 height 53
type textarea "Chris, please visit asap as we are in contract and closes soon to asses and mak…"
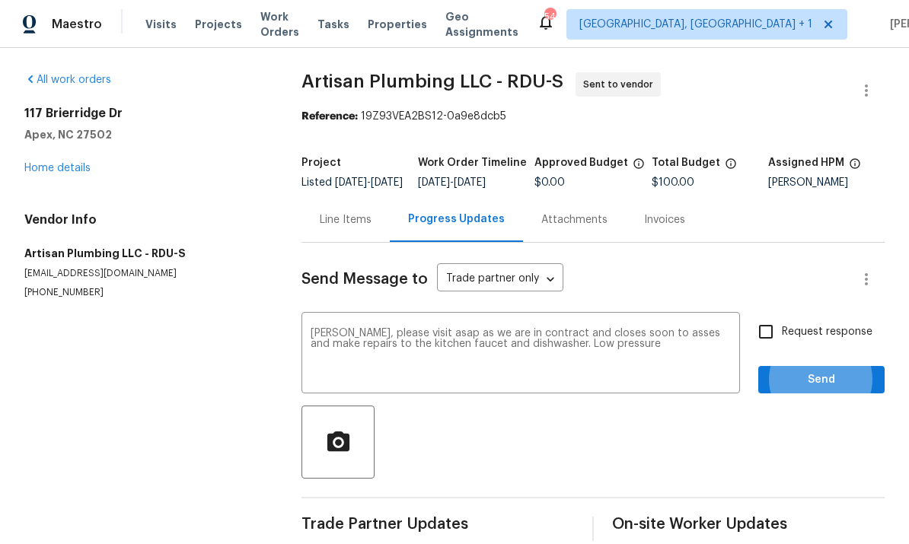
click at [631, 328] on textarea "Chris, please visit asap as we are in contract and closes soon to asses and mak…" at bounding box center [520, 354] width 420 height 53
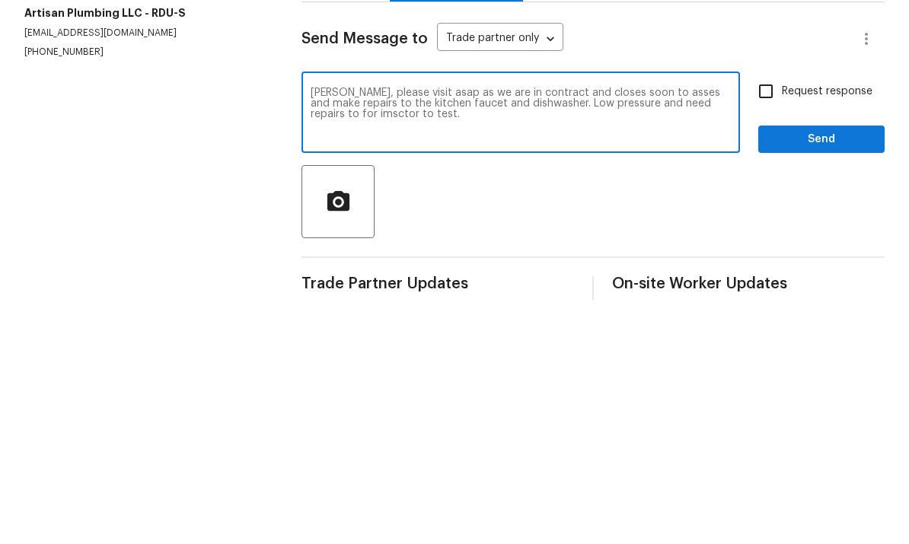
click at [355, 328] on textarea "Chris, please visit asap as we are in contract and closes soon to asses and mak…" at bounding box center [520, 354] width 420 height 53
click at [701, 328] on textarea "Chris, please visit asap as we are in contract and closes soon to asses and mak…" at bounding box center [520, 354] width 420 height 53
click at [727, 328] on textarea "Chris, please visit asap as we are in contract and closes soon to asses and mak…" at bounding box center [520, 354] width 420 height 53
click at [701, 328] on textarea "Chris, please visit asap as we are in contract and closes soon to asses and mak…" at bounding box center [520, 354] width 420 height 53
click at [705, 328] on textarea "Chris, please visit asap as we are in contract and closes soon to asses and mak…" at bounding box center [520, 354] width 420 height 53
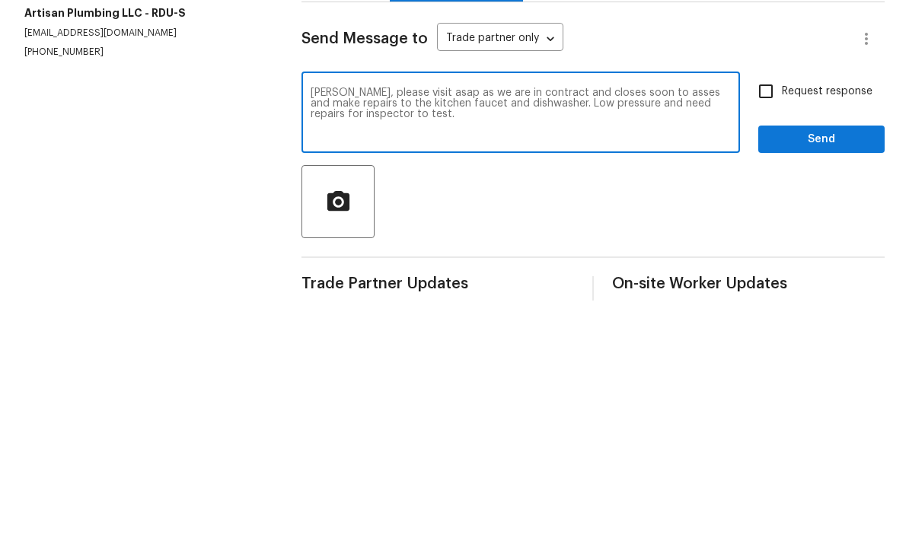
click at [412, 328] on textarea "Chris, please visit asap as we are in contract and closes soon to asses and mak…" at bounding box center [520, 354] width 420 height 53
click at [606, 328] on textarea "Chris, please visit asap as we are in contract and closes soon to asses and mak…" at bounding box center [520, 354] width 420 height 53
click at [607, 328] on textarea "Chris, please visit asap as we are in contract and closes soon to asses and mak…" at bounding box center [520, 354] width 420 height 53
click at [587, 328] on textarea "Chris, please visit asap as we are in contract and closes soon to asses and mak…" at bounding box center [520, 354] width 420 height 53
type textarea "Chris, please visit asap as we are in contract and closes soon to asses and mak…"
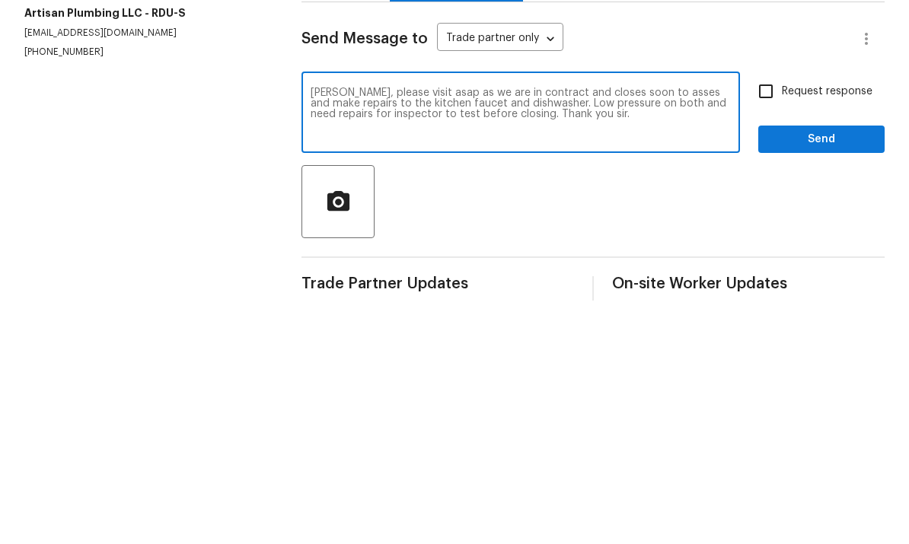
click at [775, 316] on input "Request response" at bounding box center [766, 332] width 32 height 32
checkbox input "true"
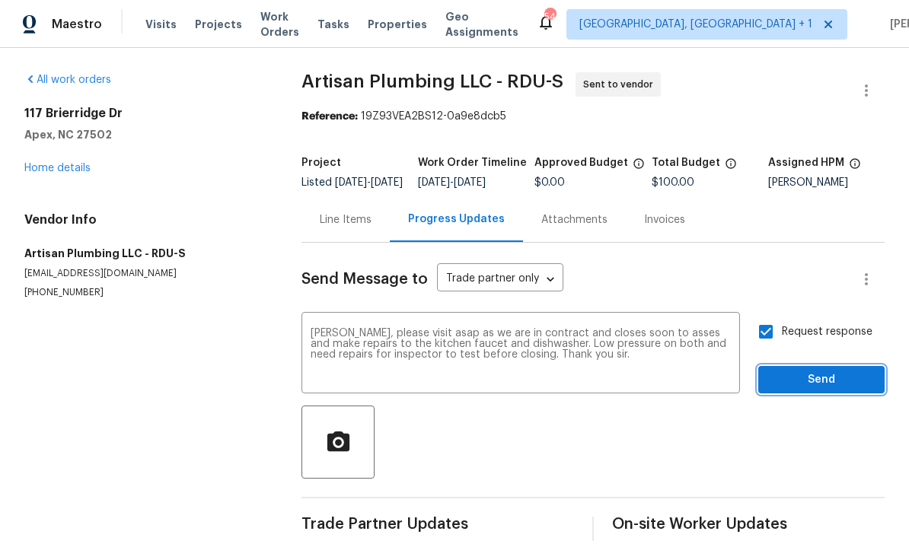
click at [814, 371] on span "Send" at bounding box center [821, 380] width 102 height 19
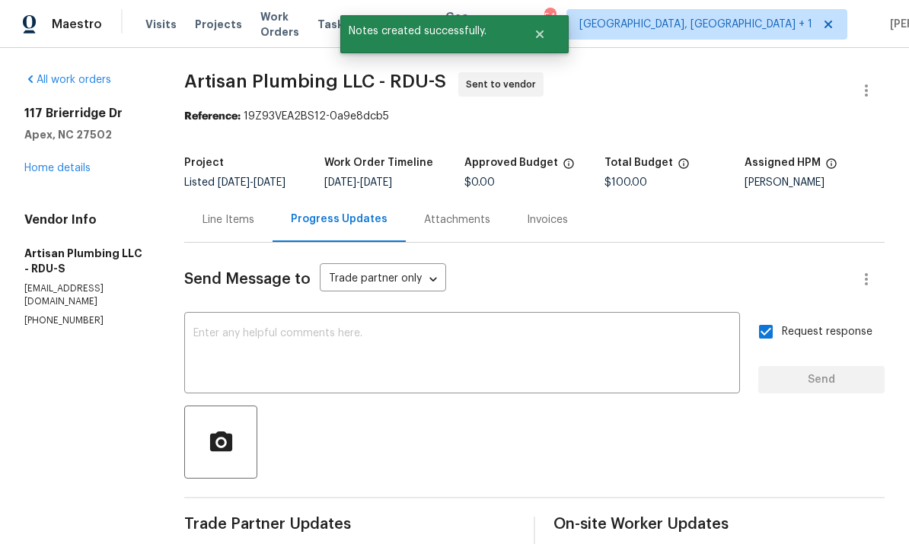
scroll to position [0, 0]
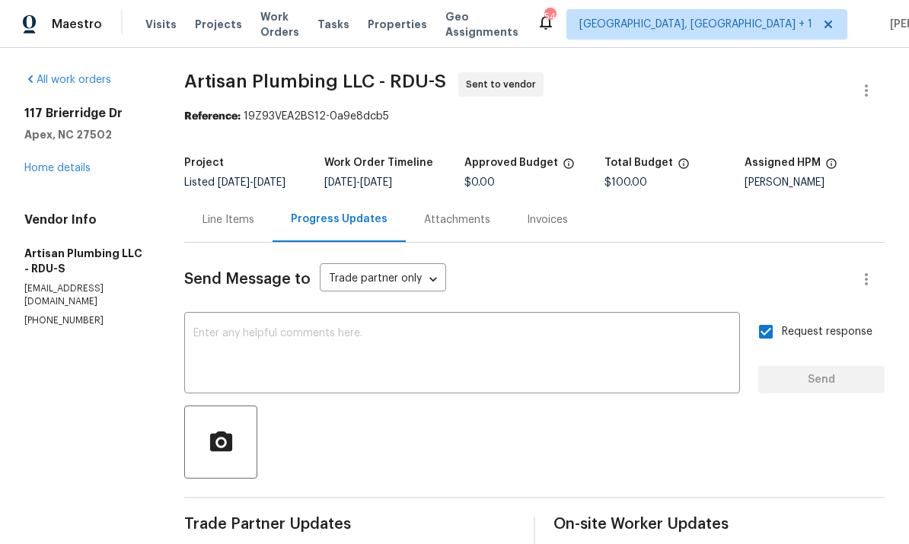
click at [79, 163] on link "Home details" at bounding box center [57, 168] width 66 height 11
